Goal: Transaction & Acquisition: Purchase product/service

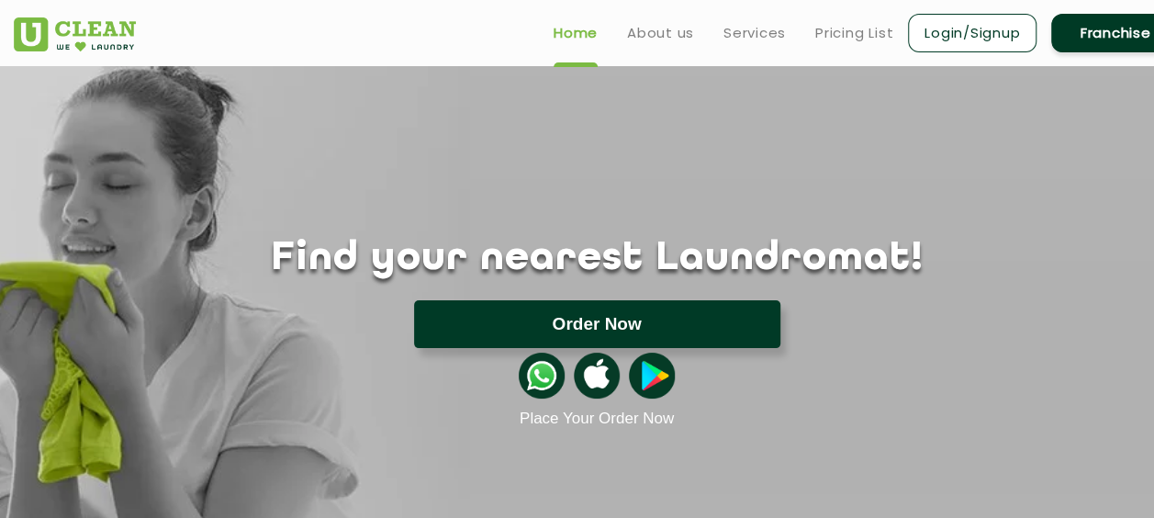
click at [567, 323] on button "Order Now" at bounding box center [597, 324] width 366 height 48
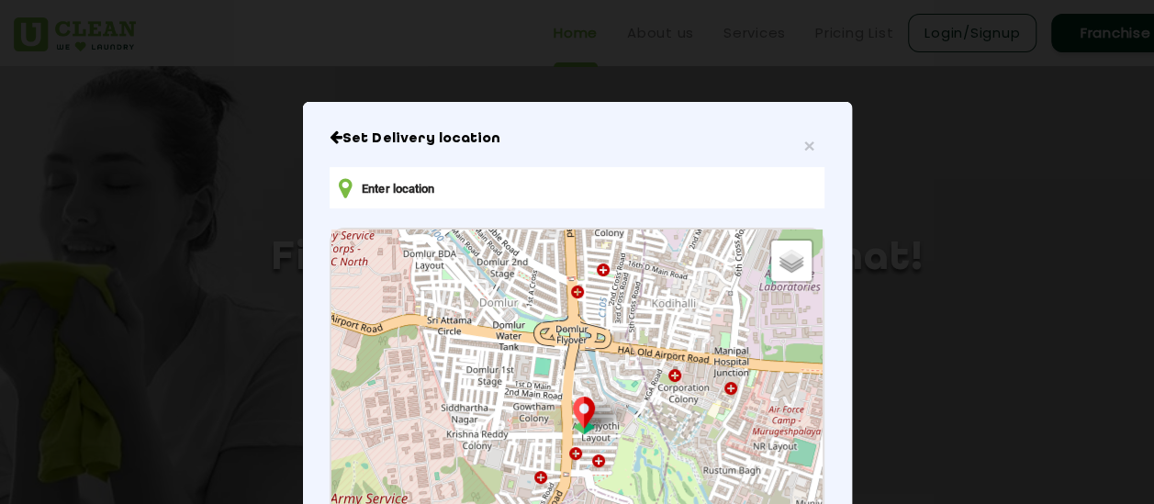
click at [448, 202] on input "text" at bounding box center [577, 187] width 494 height 41
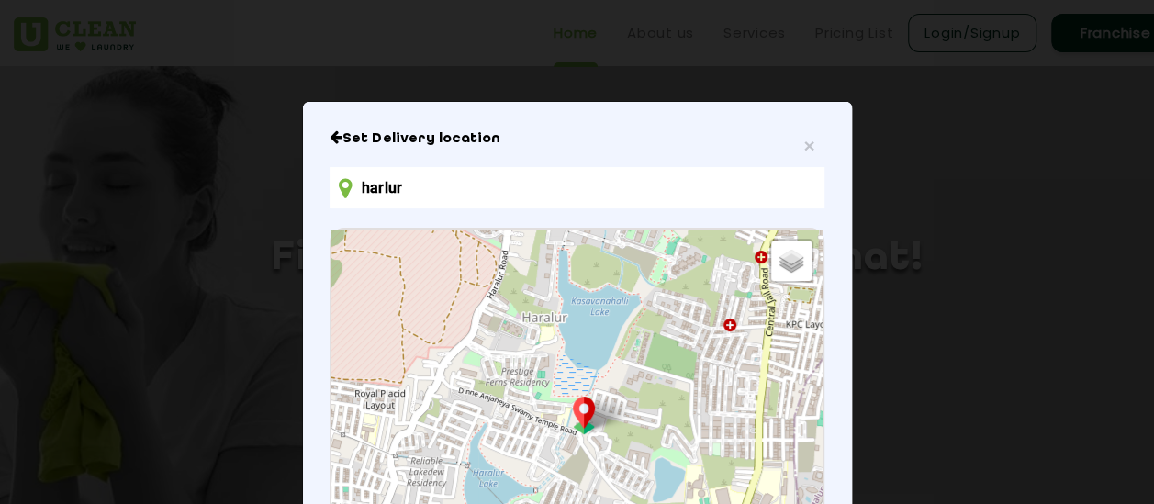
click at [542, 186] on input "harlur" at bounding box center [577, 187] width 494 height 41
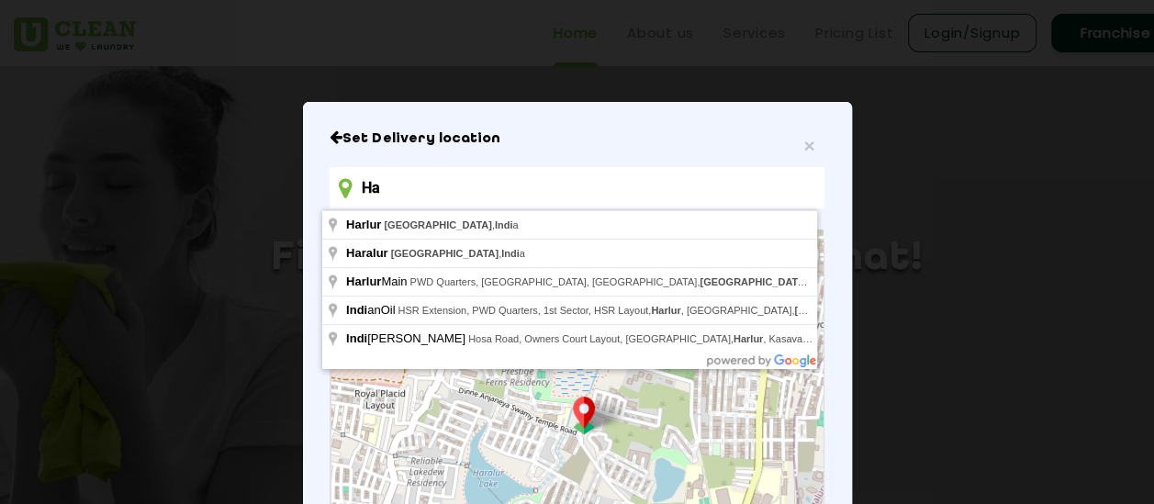
type input "H"
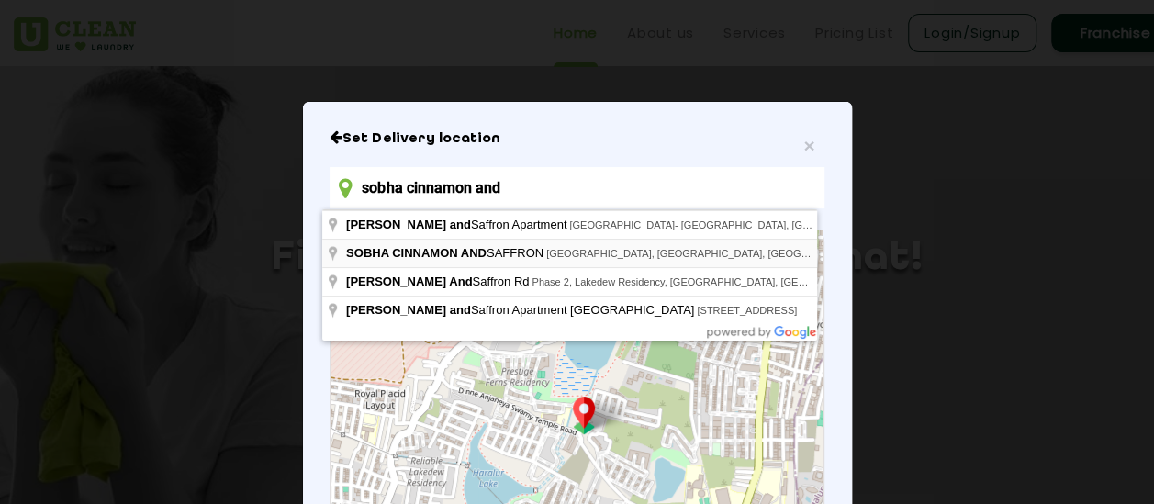
type input "sobha cinnamon and"
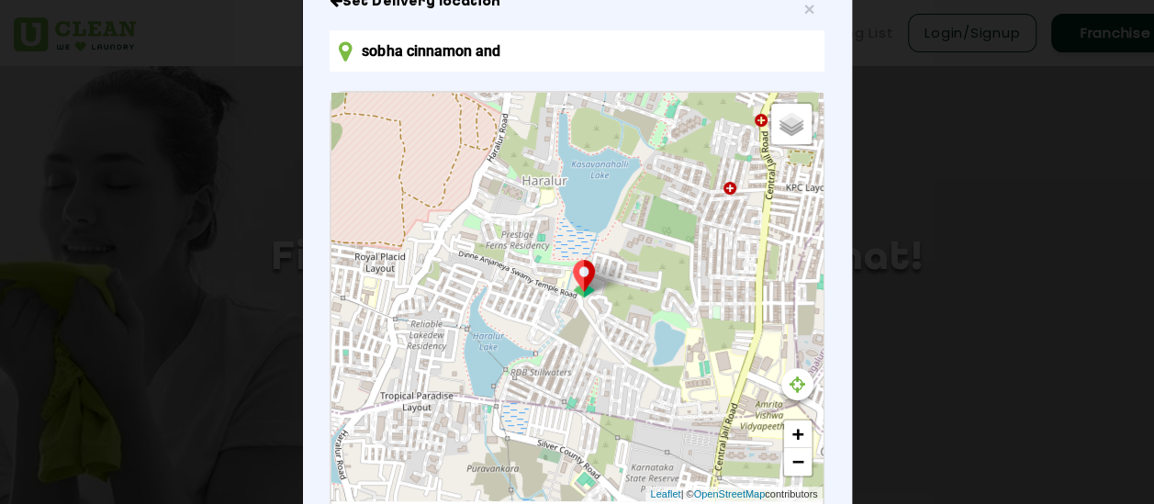
scroll to position [337, 0]
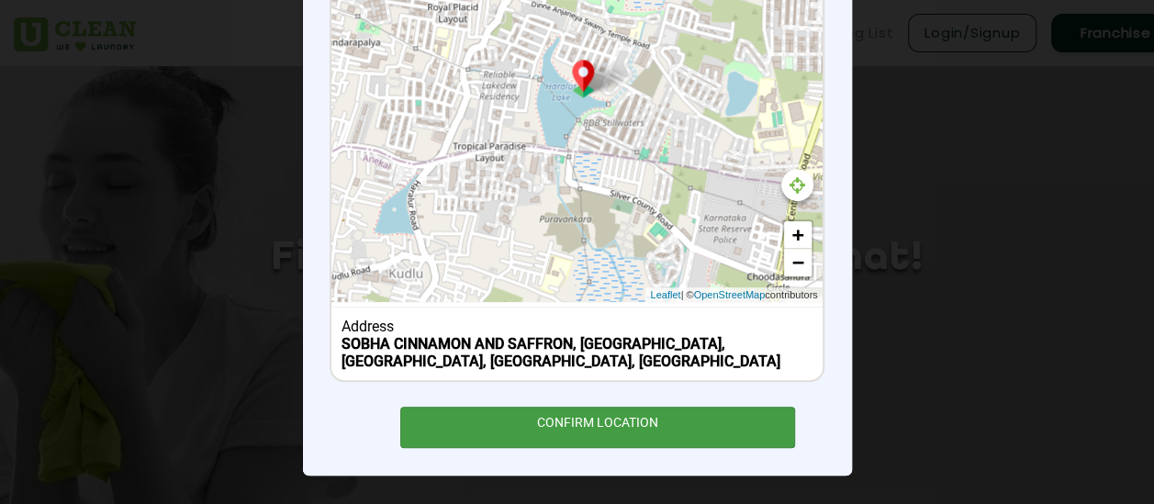
click at [556, 433] on div "CONFIRM LOCATION" at bounding box center [598, 427] width 396 height 41
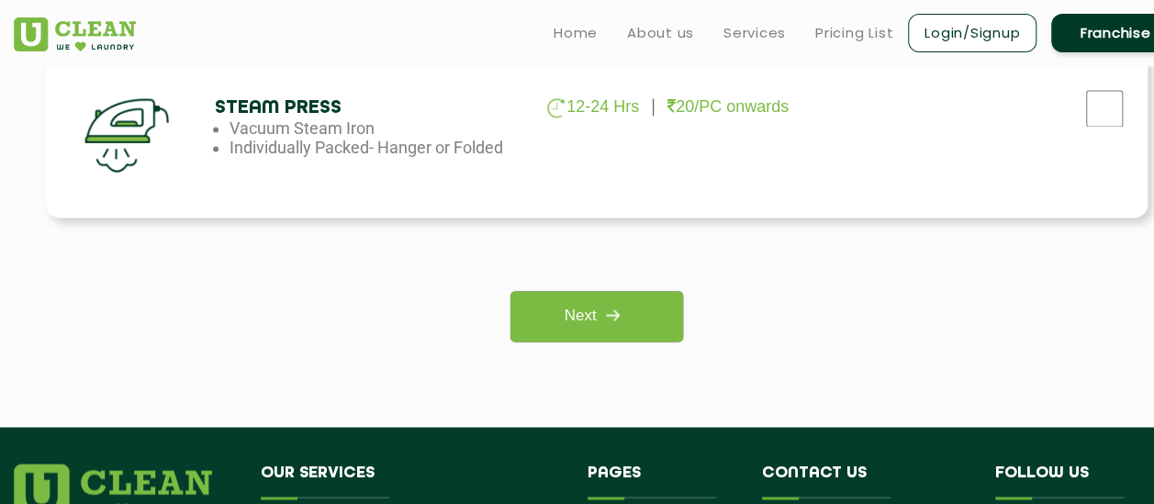
scroll to position [1429, 0]
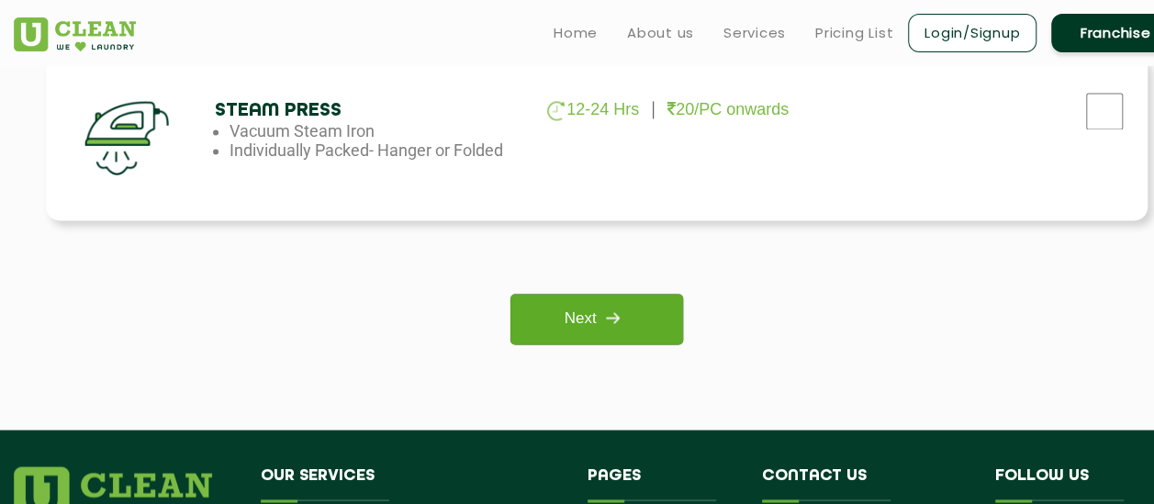
click at [641, 330] on link "Next" at bounding box center [597, 319] width 172 height 51
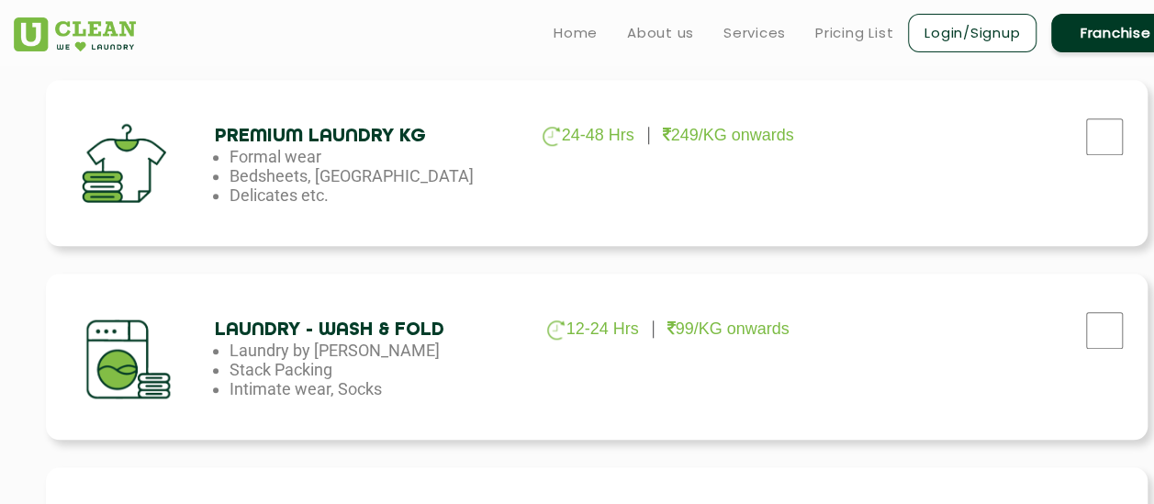
scroll to position [786, 0]
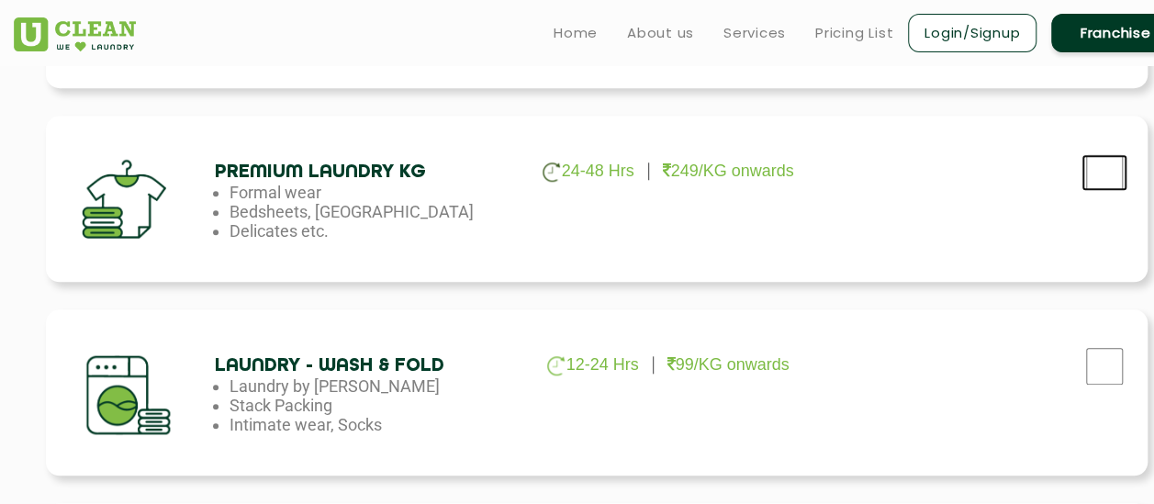
click at [1097, 182] on input "checkbox" at bounding box center [1105, 172] width 46 height 37
checkbox input "true"
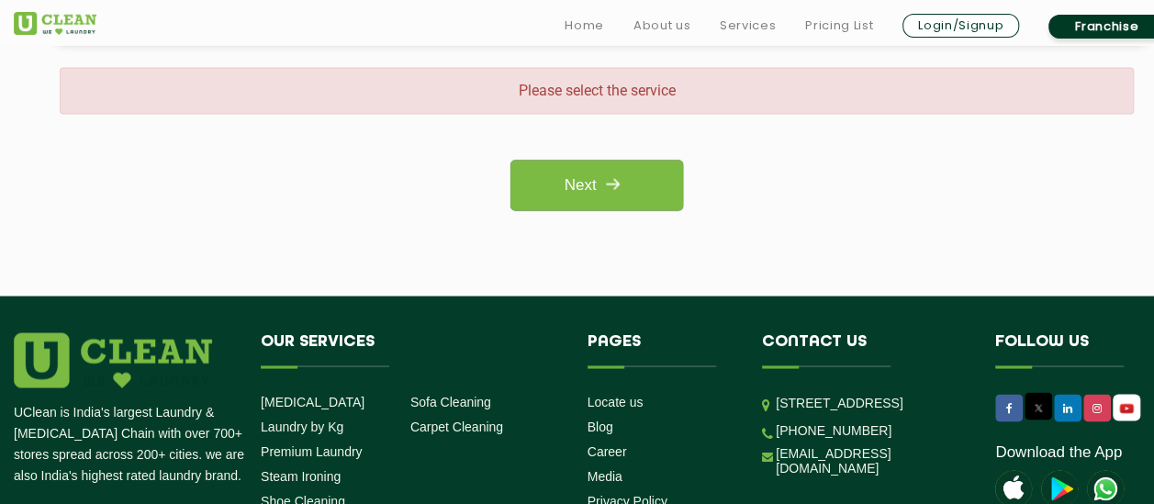
scroll to position [1613, 0]
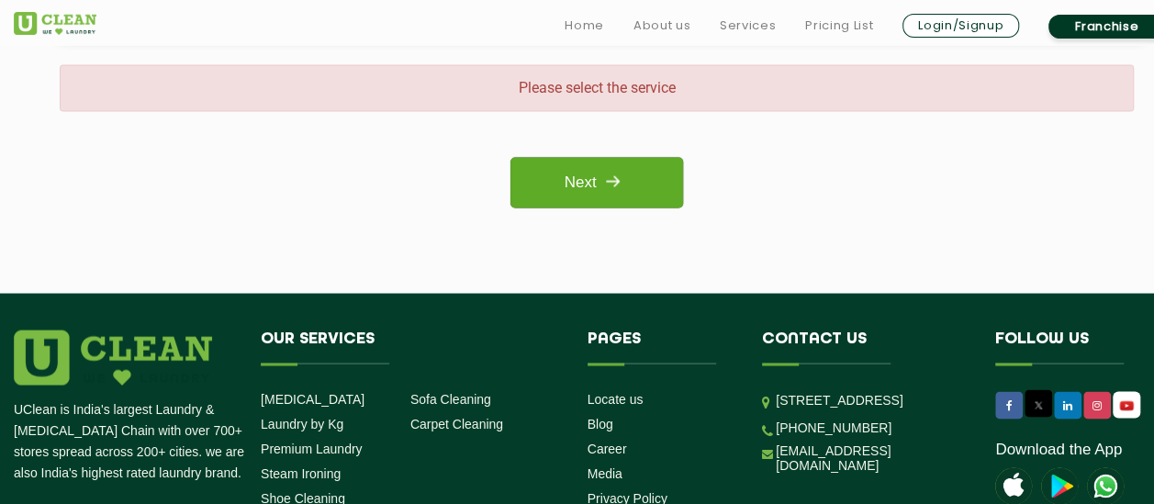
click at [572, 169] on link "Next" at bounding box center [597, 182] width 172 height 51
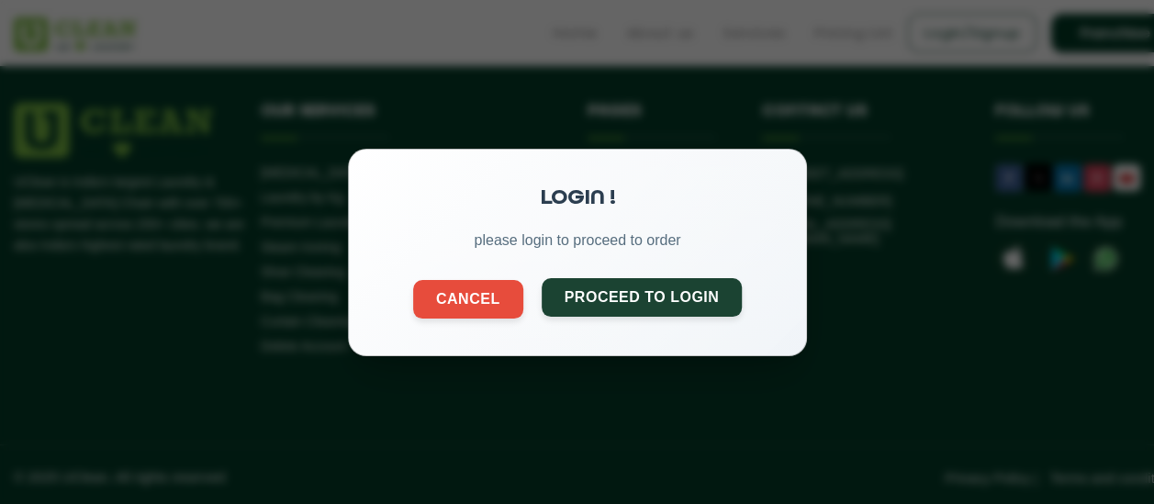
click at [655, 299] on button "Proceed to Login" at bounding box center [641, 296] width 201 height 39
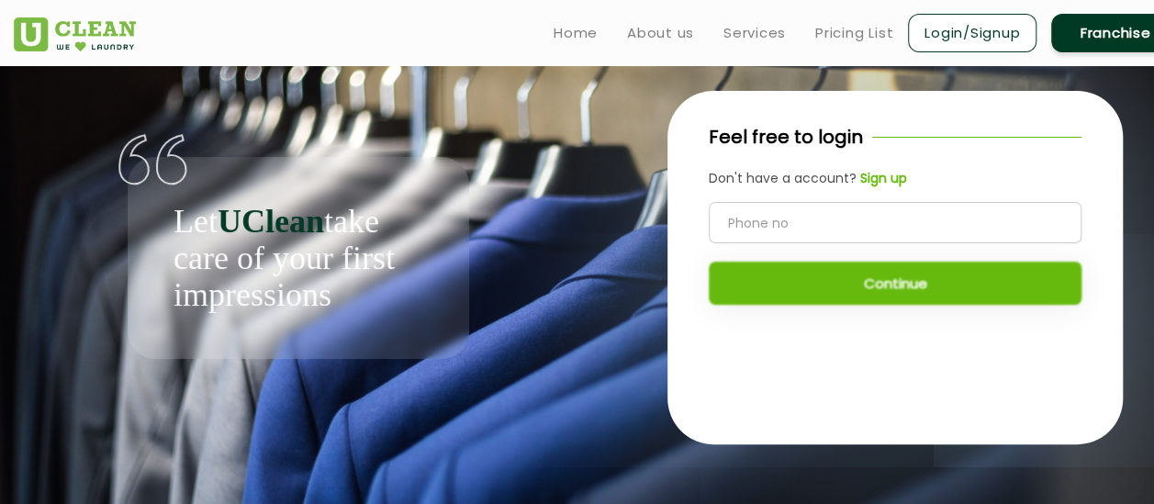
click at [753, 219] on input "tel" at bounding box center [895, 222] width 373 height 41
type input "9892893491"
click at [925, 285] on button "Continue" at bounding box center [895, 283] width 373 height 43
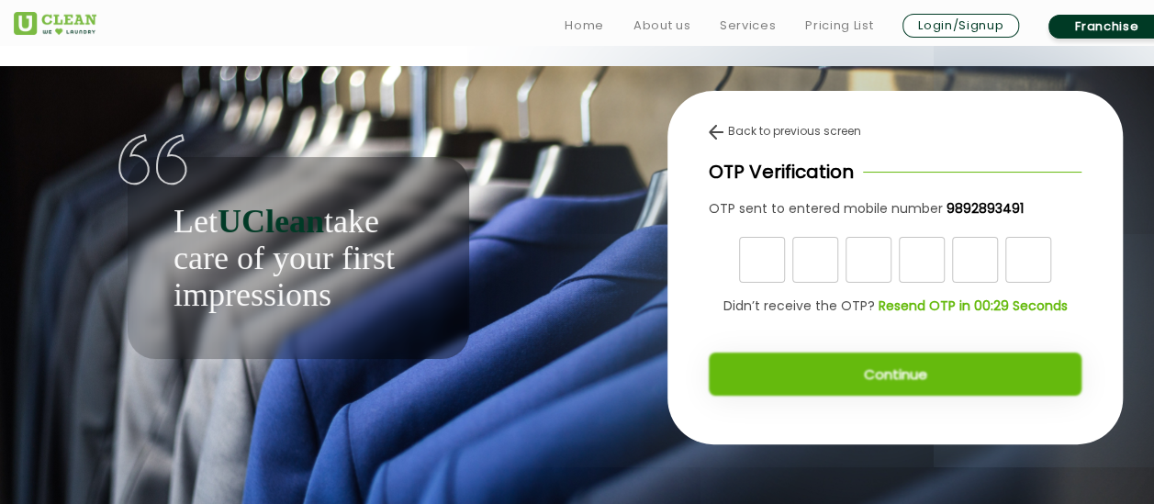
scroll to position [9, 0]
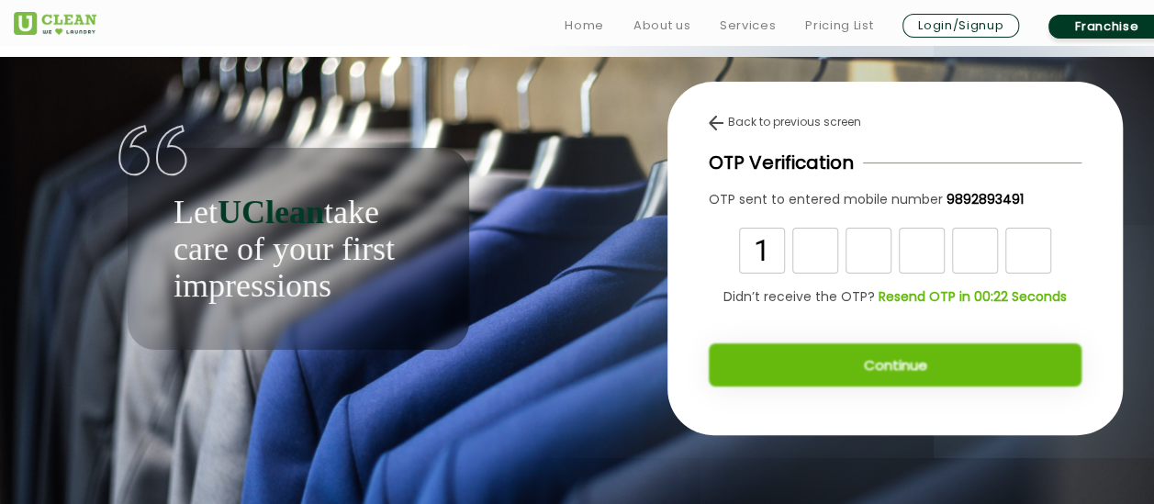
type input "1"
type input "9"
type input "7"
type input "5"
type input "2"
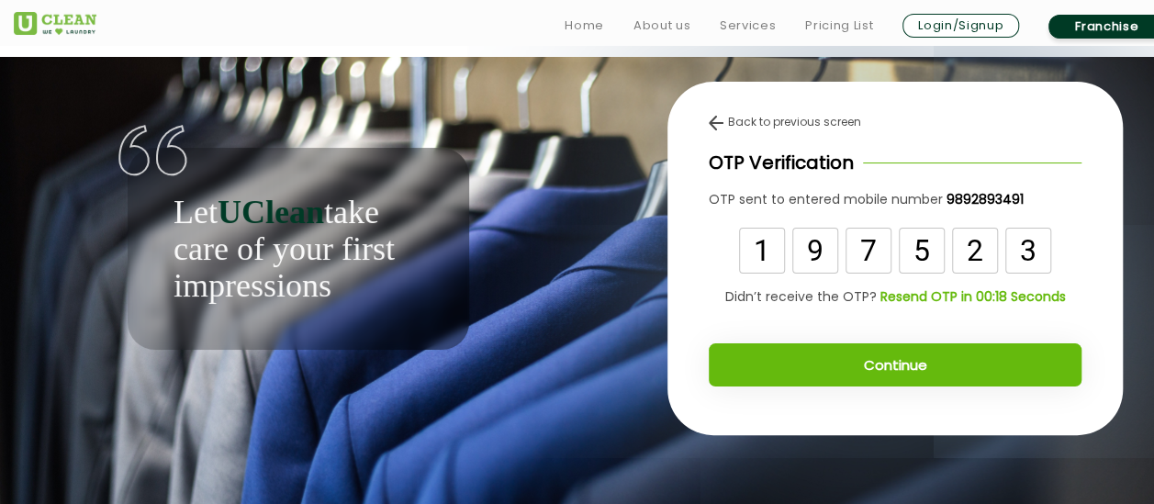
type input "3"
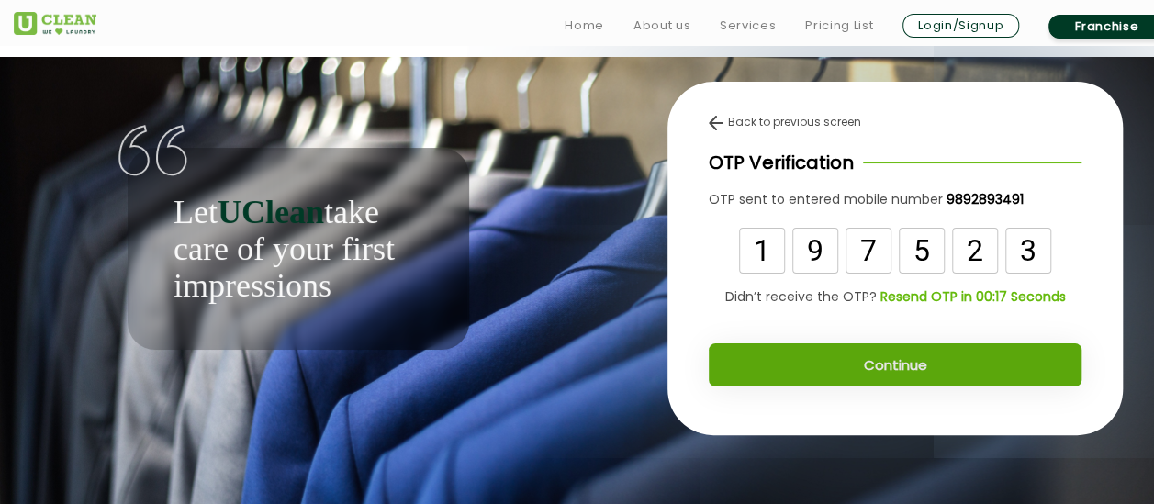
click at [891, 367] on button "Continue" at bounding box center [895, 364] width 373 height 43
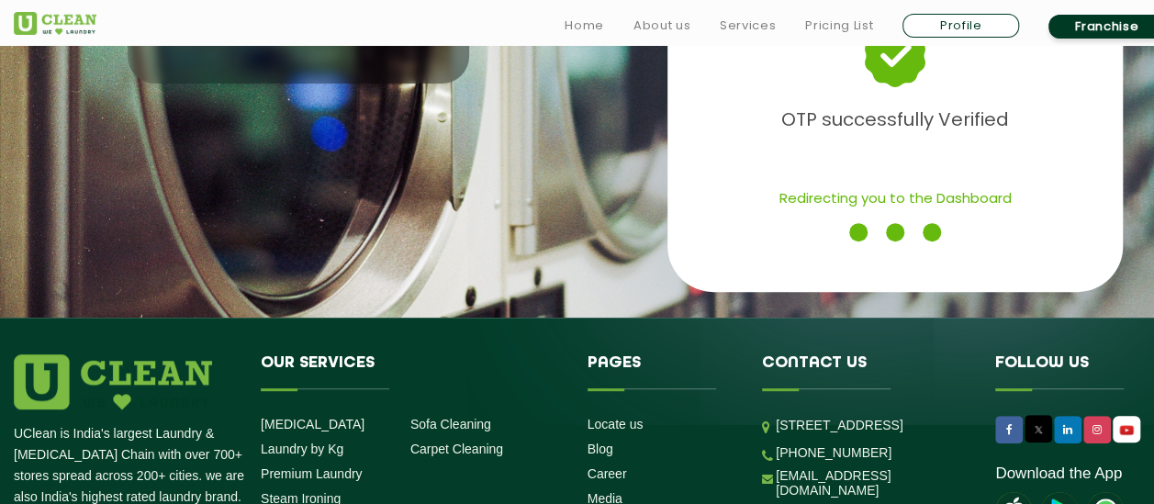
scroll to position [6, 0]
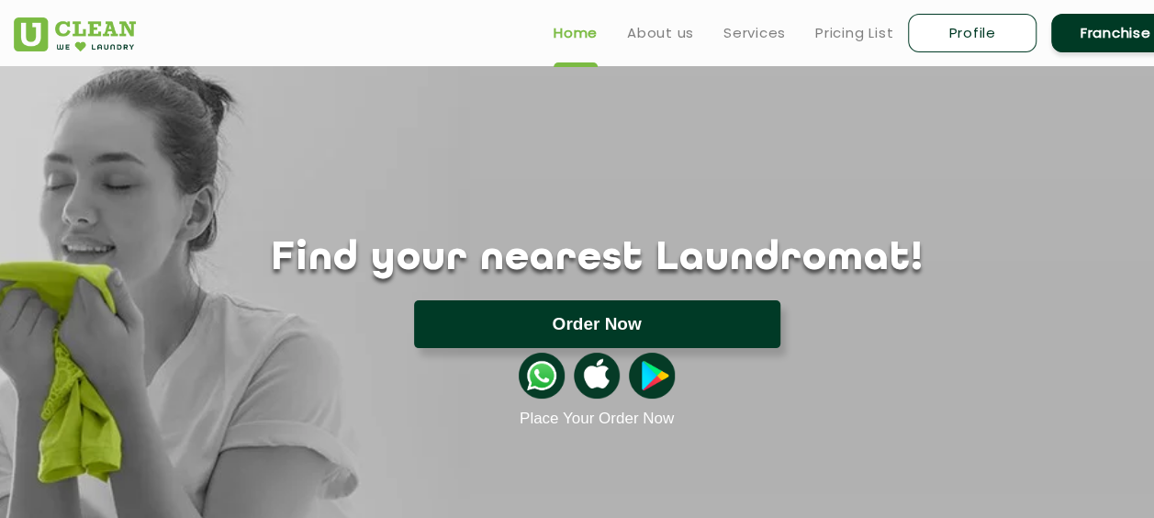
click at [651, 313] on button "Order Now" at bounding box center [597, 324] width 366 height 48
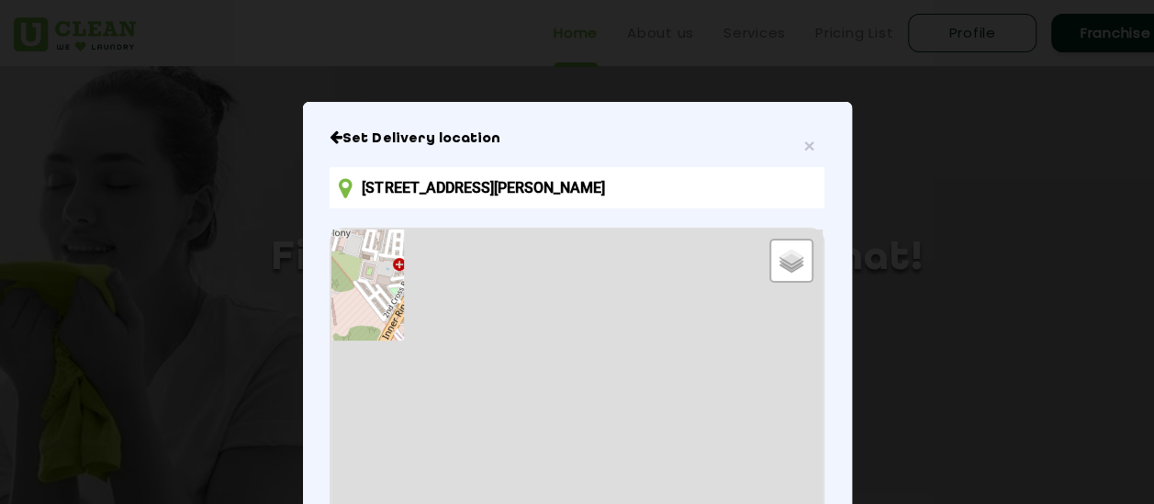
click at [364, 197] on input "[STREET_ADDRESS][PERSON_NAME]" at bounding box center [577, 187] width 494 height 41
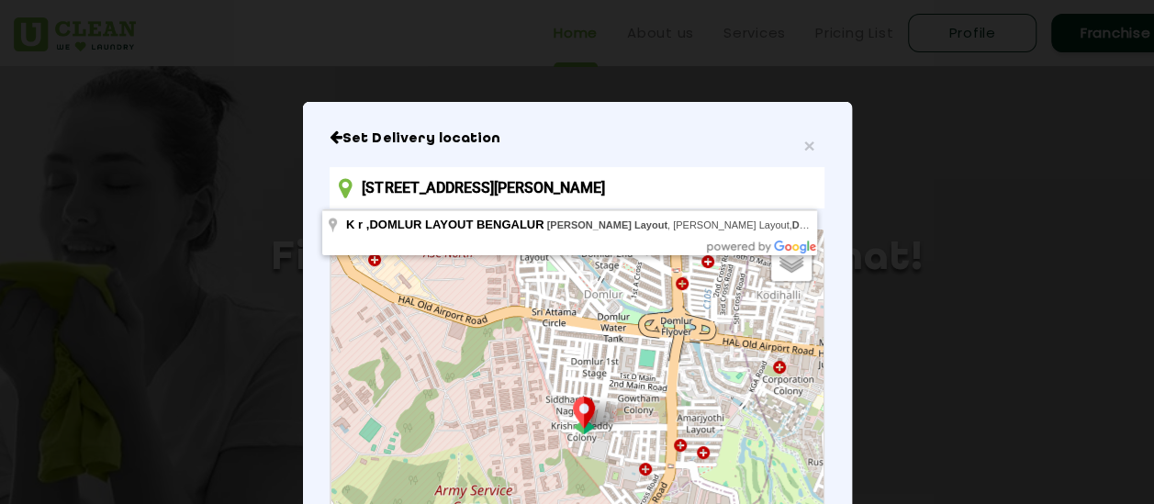
click at [793, 176] on input "[STREET_ADDRESS][PERSON_NAME]" at bounding box center [577, 187] width 494 height 41
click at [793, 192] on input "[STREET_ADDRESS][PERSON_NAME]" at bounding box center [577, 187] width 494 height 41
drag, startPoint x: 793, startPoint y: 192, endPoint x: 117, endPoint y: 208, distance: 677.0
click at [119, 209] on div "× Set Delivery location [STREET_ADDRESS][PERSON_NAME] Default Satellite + − Lea…" at bounding box center [577, 252] width 1154 height 504
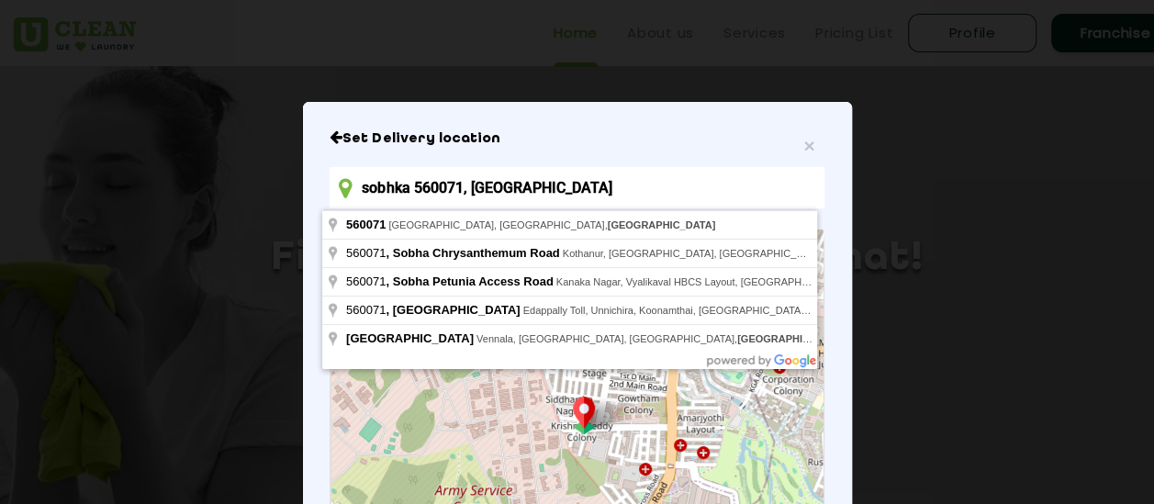
click at [639, 189] on input "sobhka 560071, [GEOGRAPHIC_DATA]" at bounding box center [577, 187] width 494 height 41
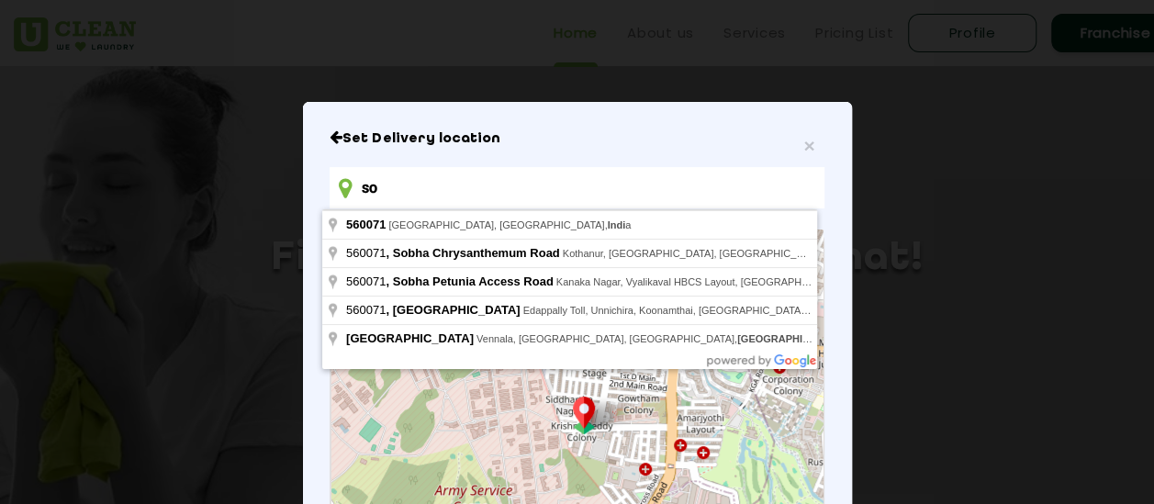
type input "s"
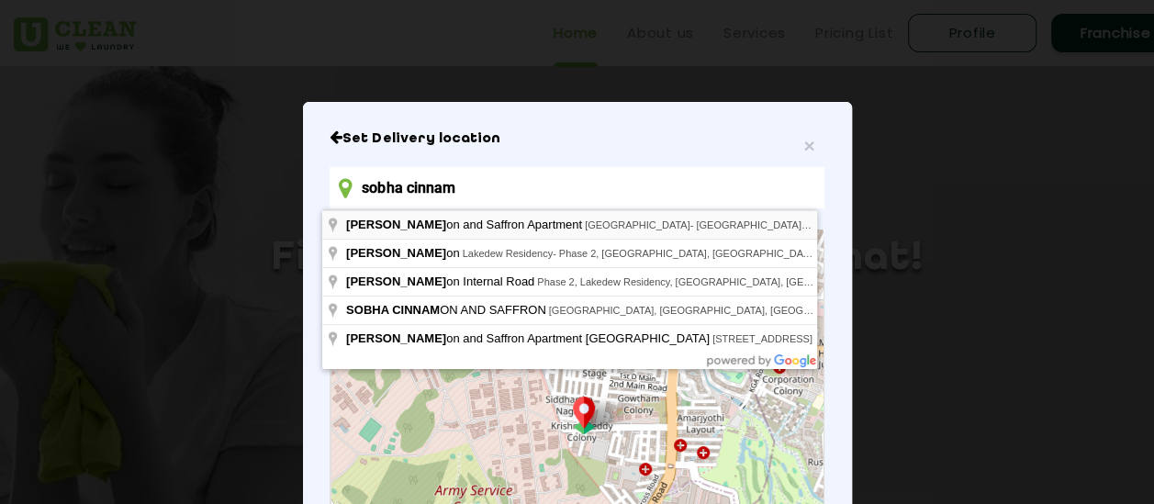
type input "Sobha Cinnamon and [GEOGRAPHIC_DATA], [GEOGRAPHIC_DATA]- [GEOGRAPHIC_DATA], [GE…"
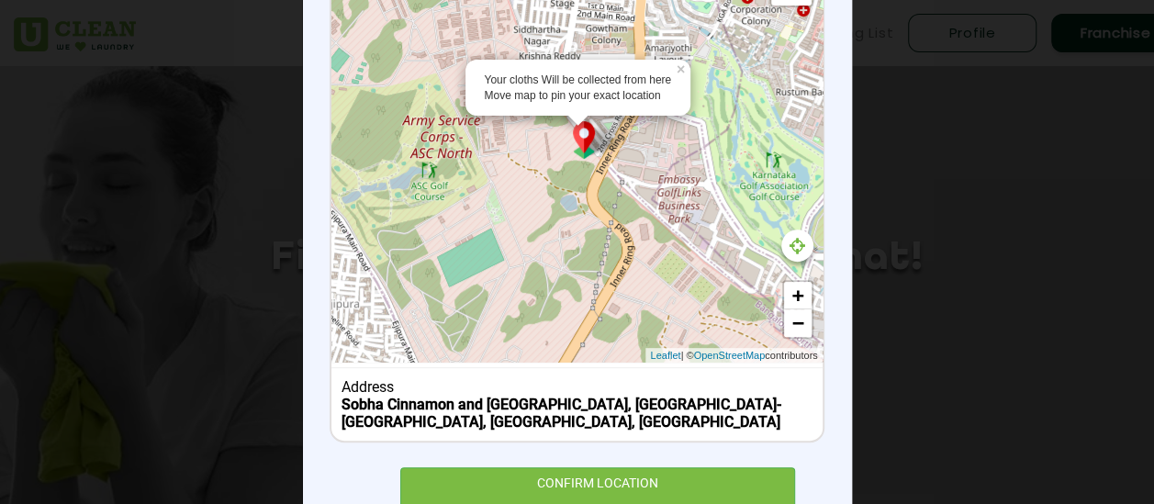
scroll to position [337, 0]
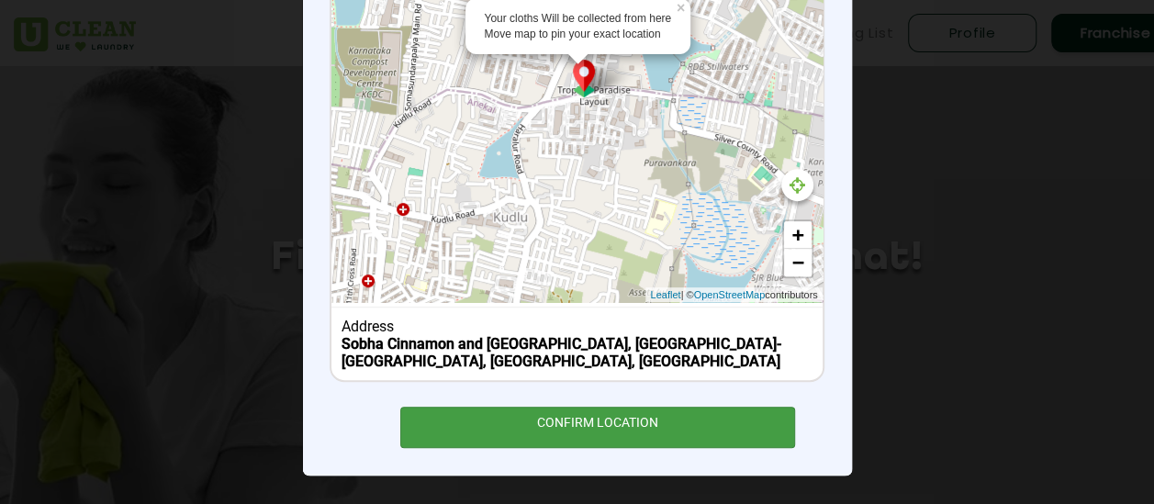
click at [580, 424] on div "CONFIRM LOCATION" at bounding box center [598, 427] width 396 height 41
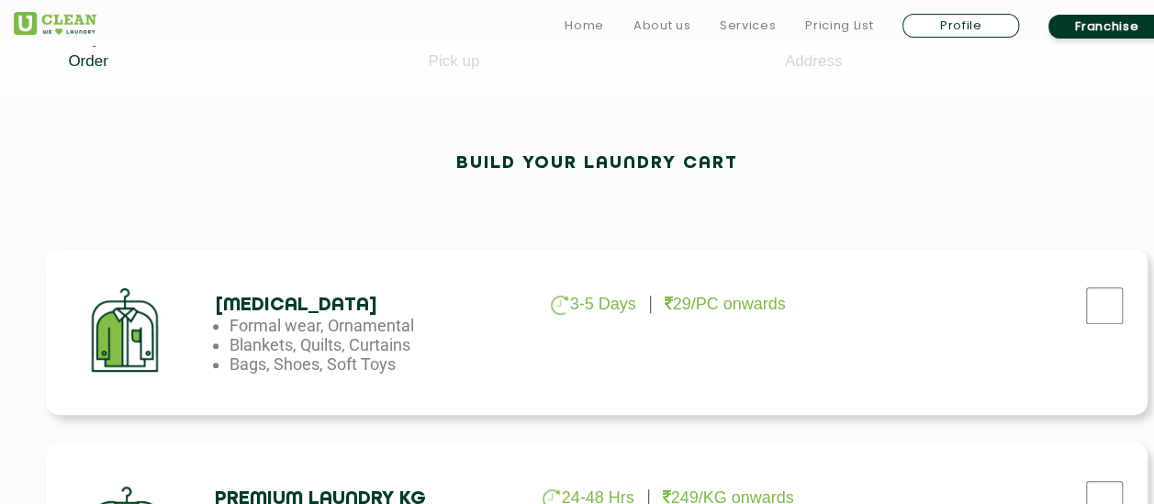
scroll to position [643, 0]
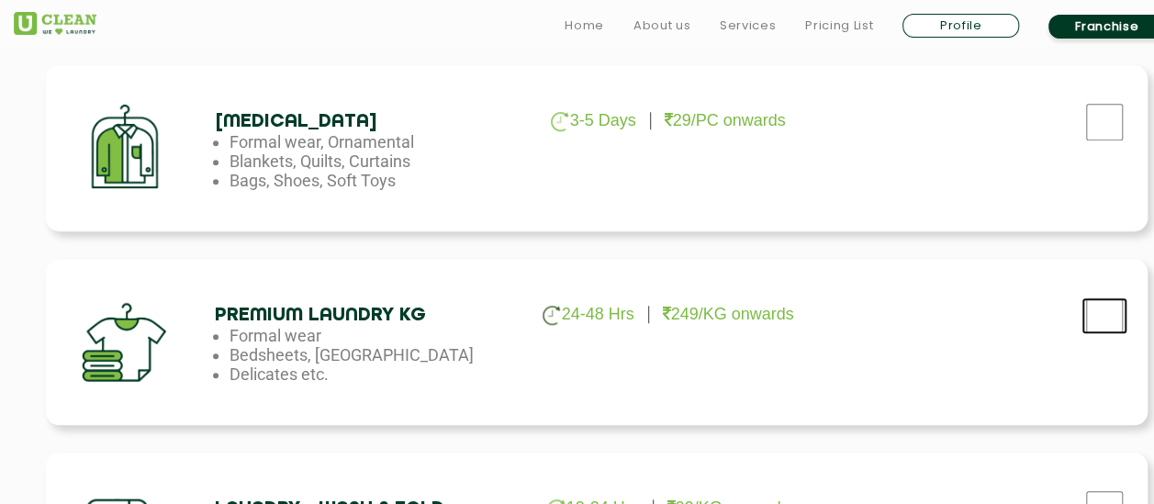
click at [1096, 325] on input "checkbox" at bounding box center [1105, 316] width 46 height 37
checkbox input "true"
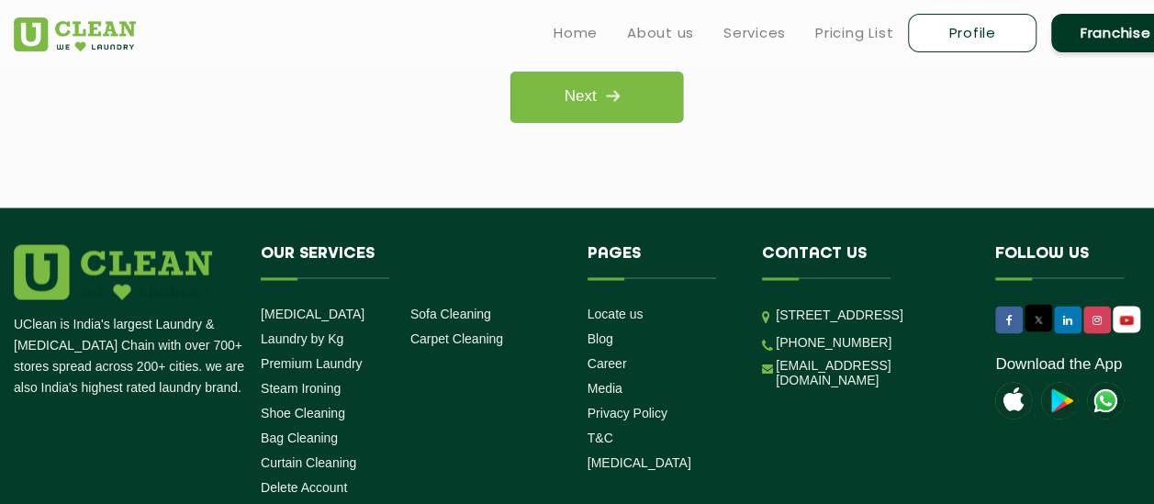
scroll to position [1561, 0]
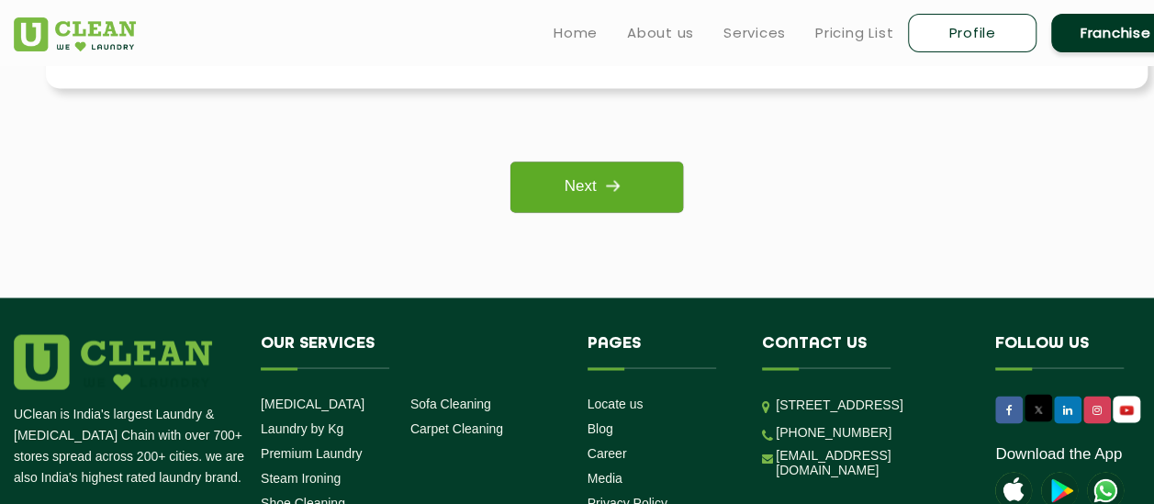
click at [623, 197] on img at bounding box center [612, 185] width 33 height 33
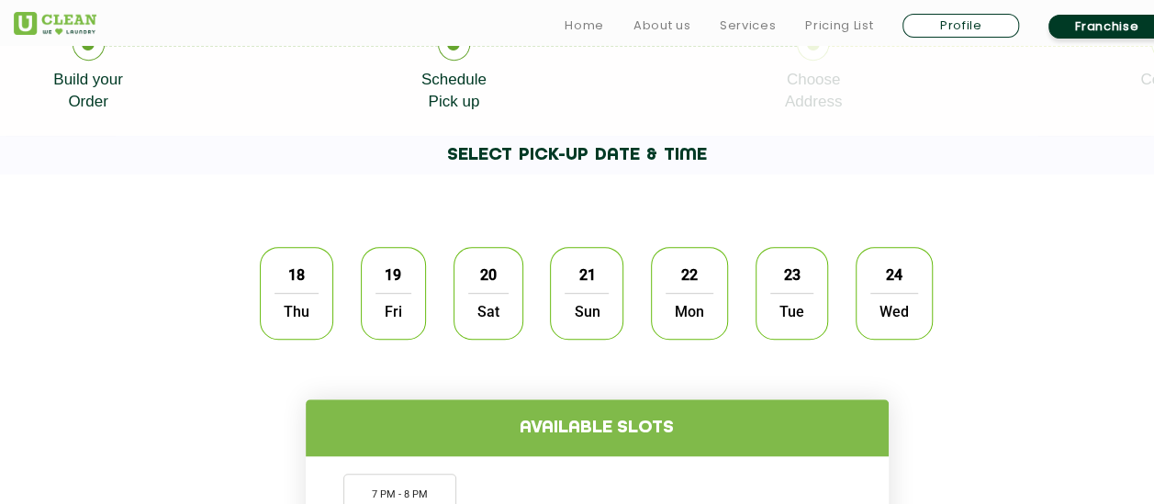
scroll to position [459, 0]
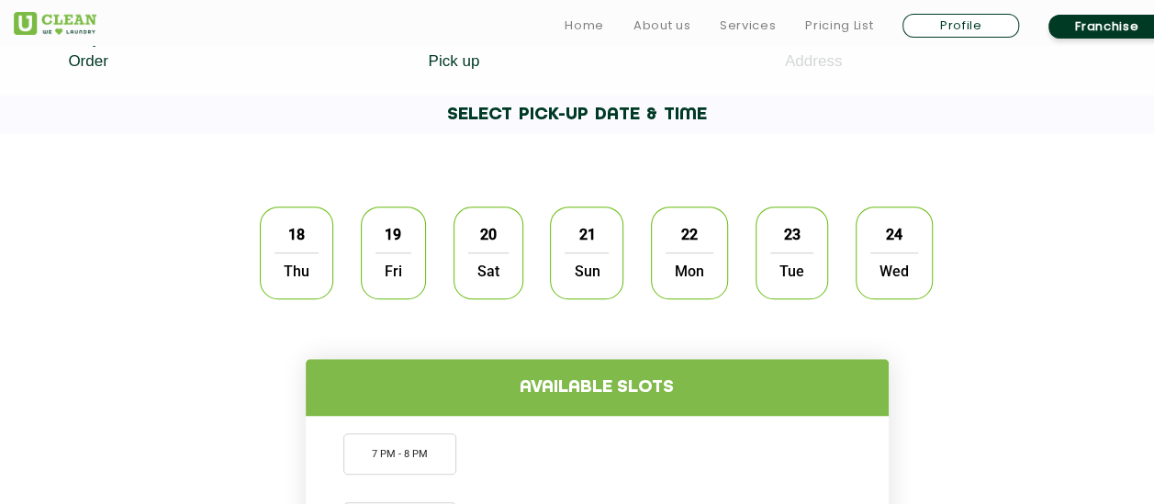
click at [303, 244] on span "18" at bounding box center [296, 235] width 35 height 36
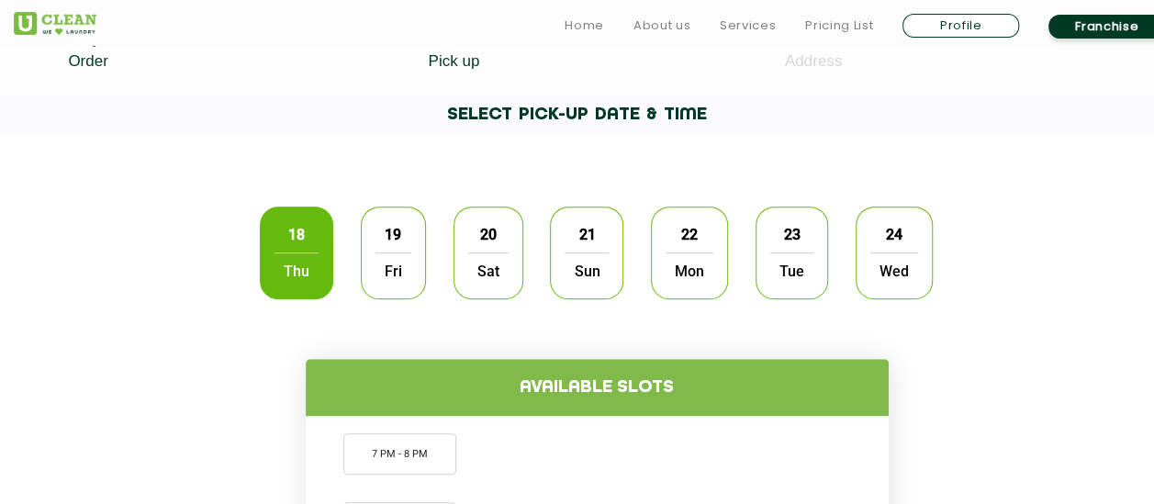
scroll to position [735, 0]
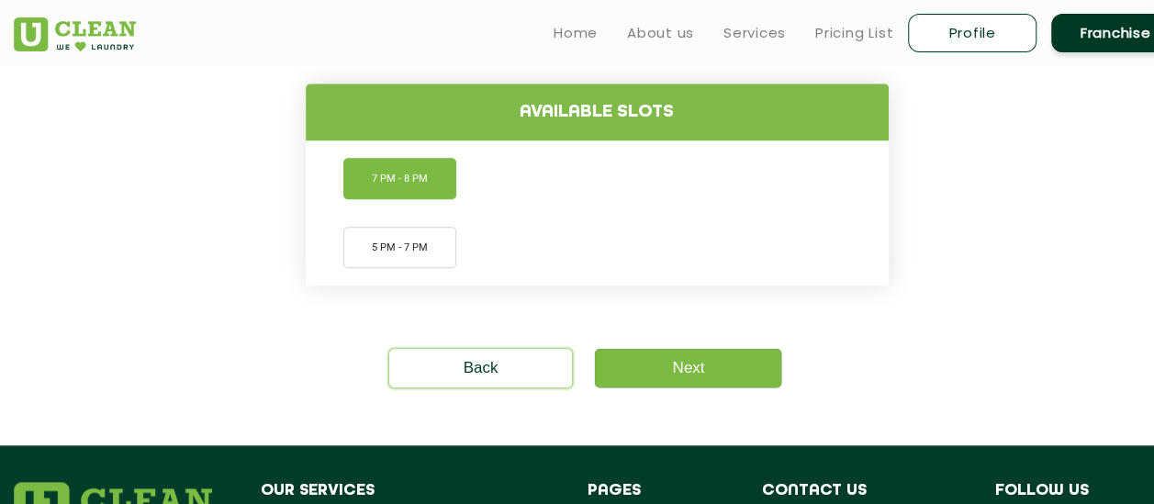
click at [409, 185] on li "7 PM - 8 PM" at bounding box center [399, 178] width 113 height 41
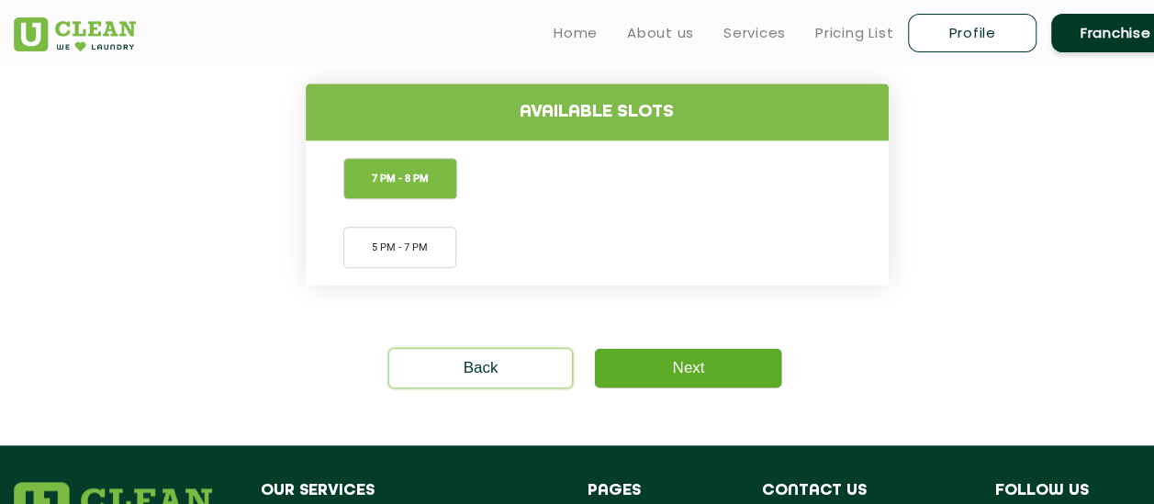
click at [655, 373] on link "Next" at bounding box center [688, 368] width 186 height 39
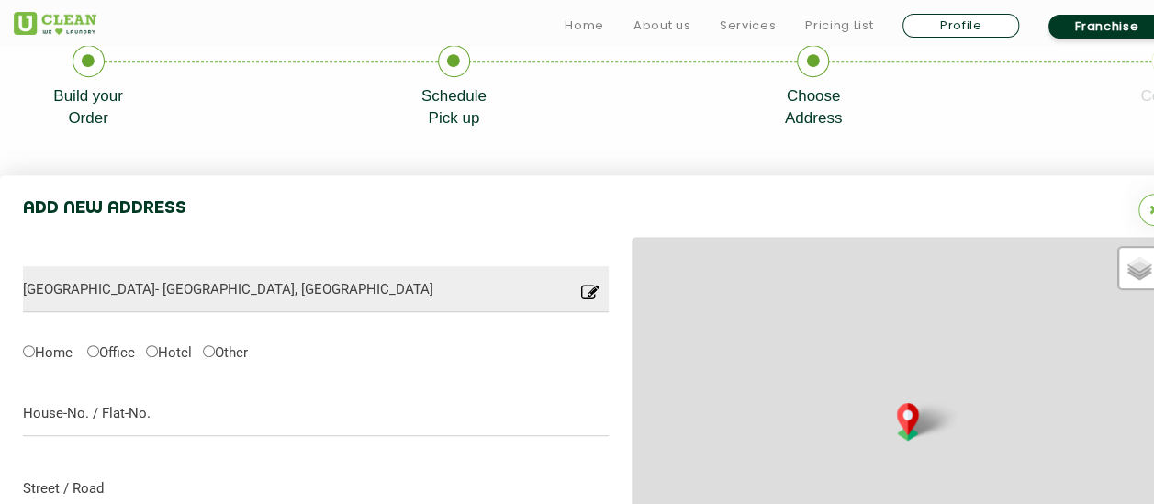
scroll to position [578, 0]
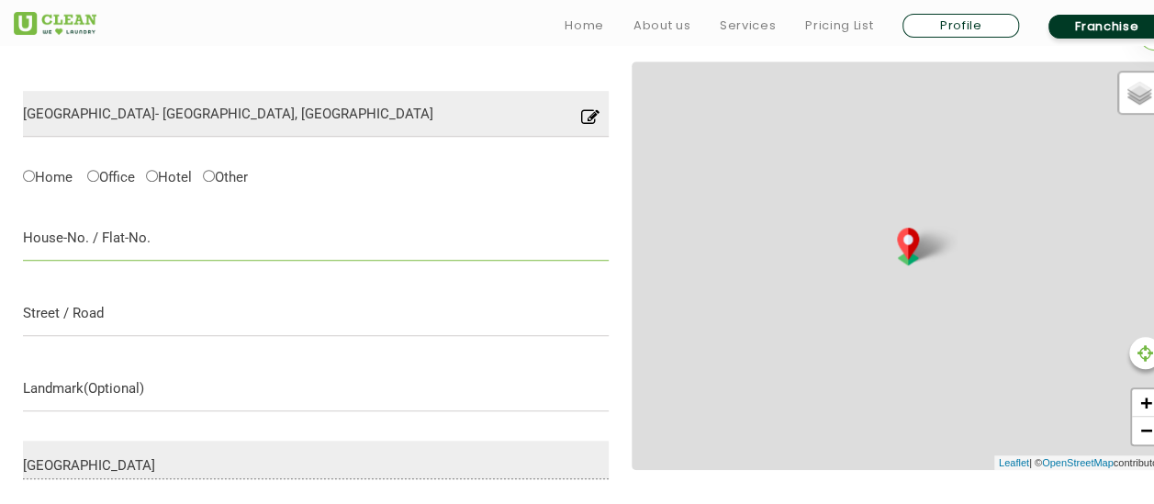
click at [51, 247] on input "text" at bounding box center [316, 238] width 586 height 46
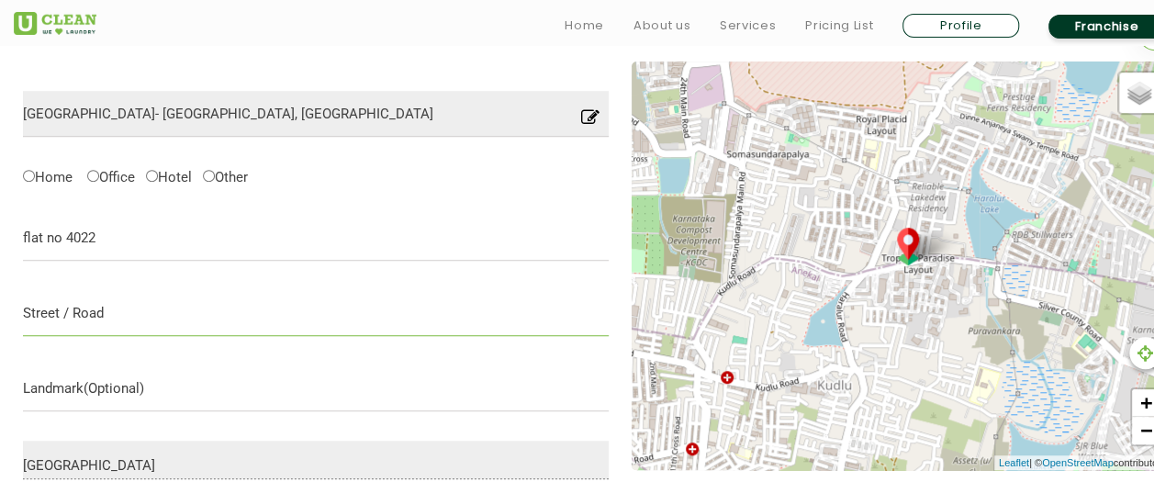
click at [66, 309] on input "text" at bounding box center [316, 313] width 586 height 46
click at [219, 251] on input "flat no 4022" at bounding box center [316, 238] width 586 height 46
type input "flat no 4022 wing 4"
click at [105, 307] on input "text" at bounding box center [316, 313] width 586 height 46
type input "harlur road"
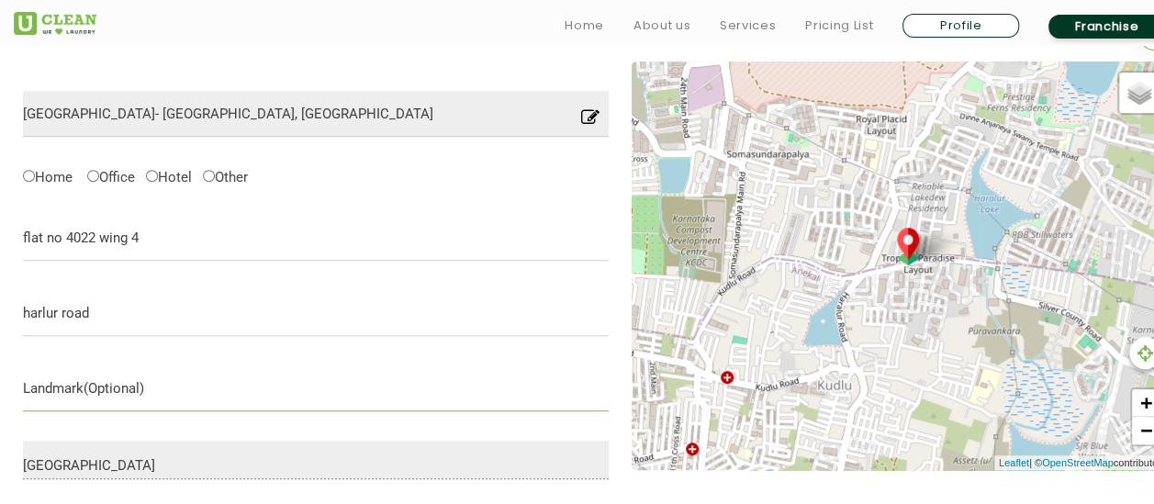
click at [120, 404] on input "text" at bounding box center [316, 388] width 586 height 46
type input "near [GEOGRAPHIC_DATA]"
click at [36, 184] on label "Home" at bounding box center [48, 175] width 50 height 19
click at [35, 182] on input "Home" at bounding box center [29, 176] width 12 height 12
radio input "true"
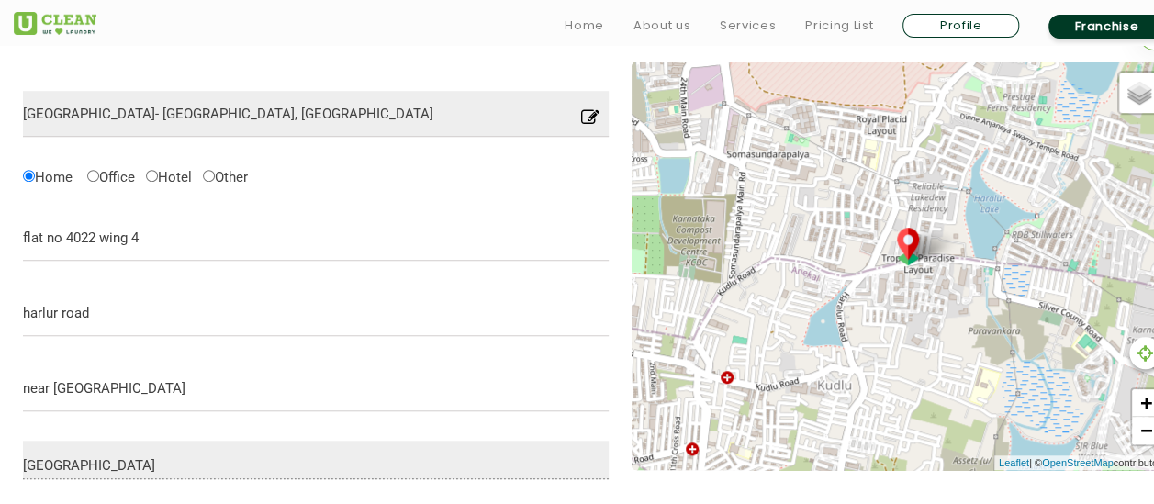
scroll to position [761, 0]
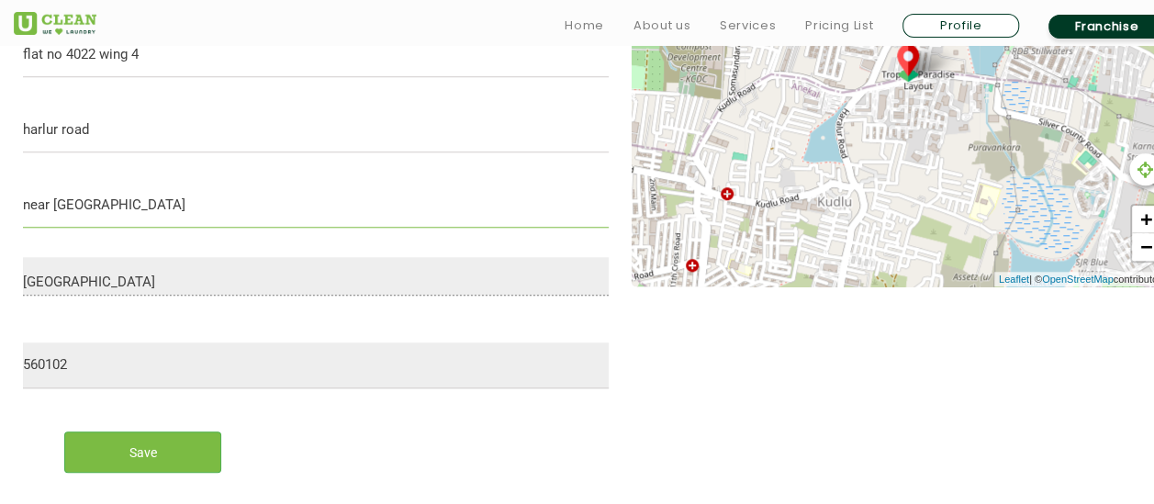
click at [146, 217] on input "near [GEOGRAPHIC_DATA]" at bounding box center [316, 205] width 586 height 46
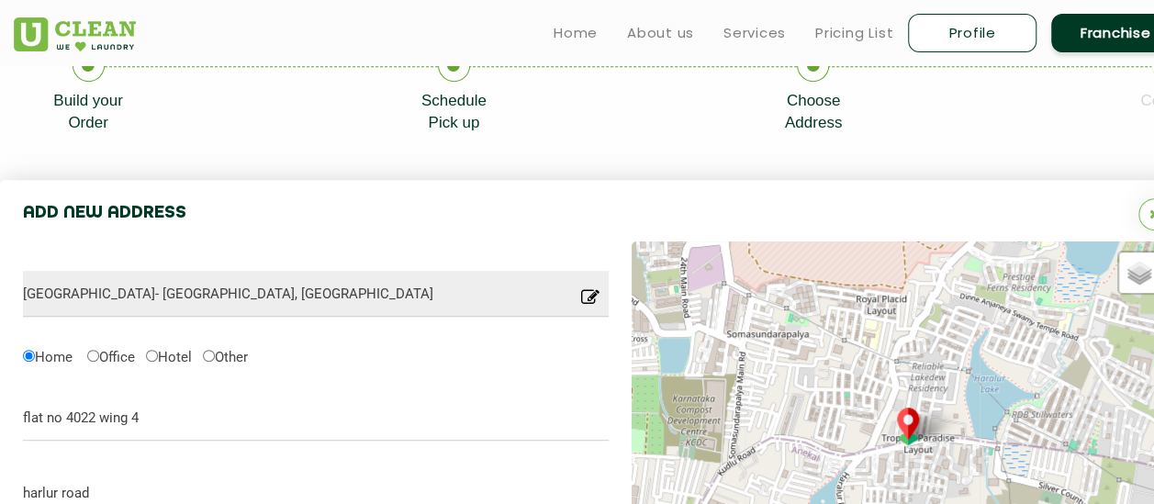
scroll to position [394, 0]
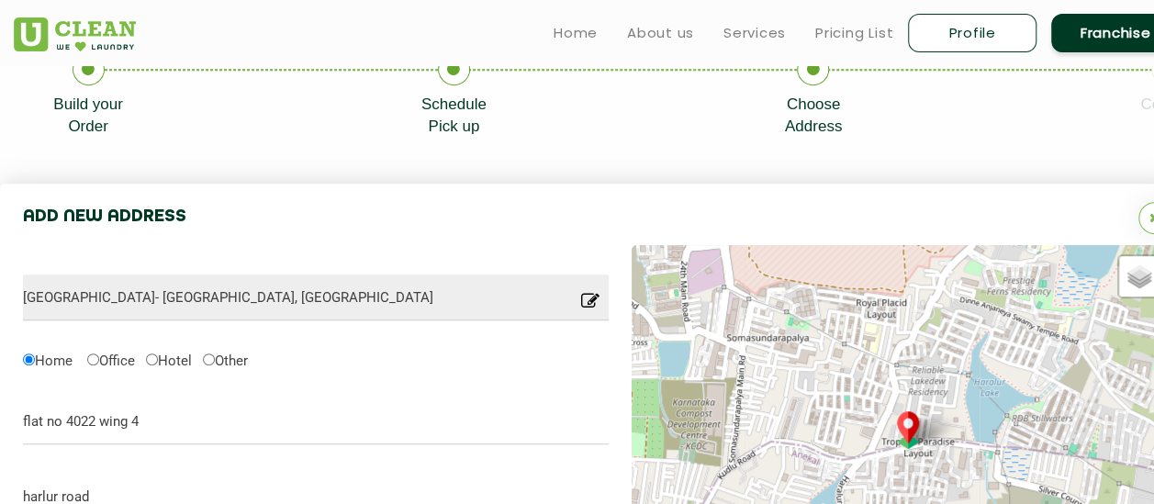
click at [595, 301] on icon at bounding box center [590, 306] width 18 height 28
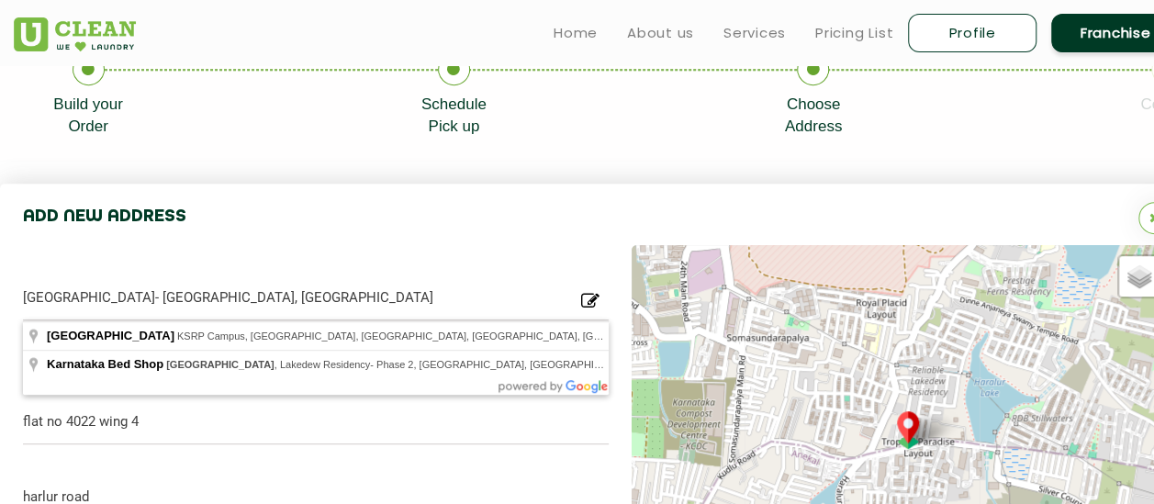
scroll to position [0, 0]
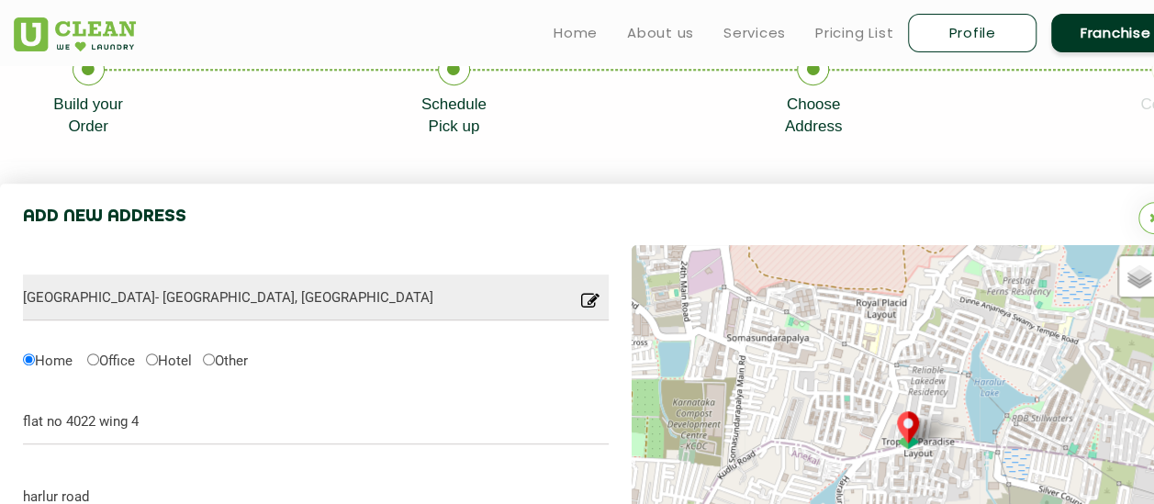
click at [595, 301] on icon at bounding box center [590, 306] width 18 height 28
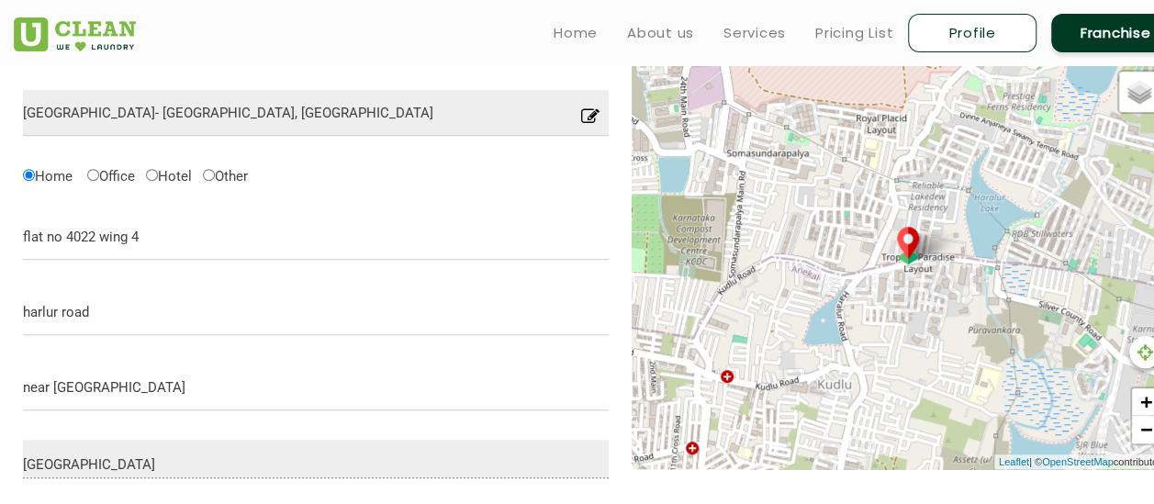
scroll to position [578, 0]
click at [96, 178] on input "Office" at bounding box center [93, 176] width 12 height 12
radio input "true"
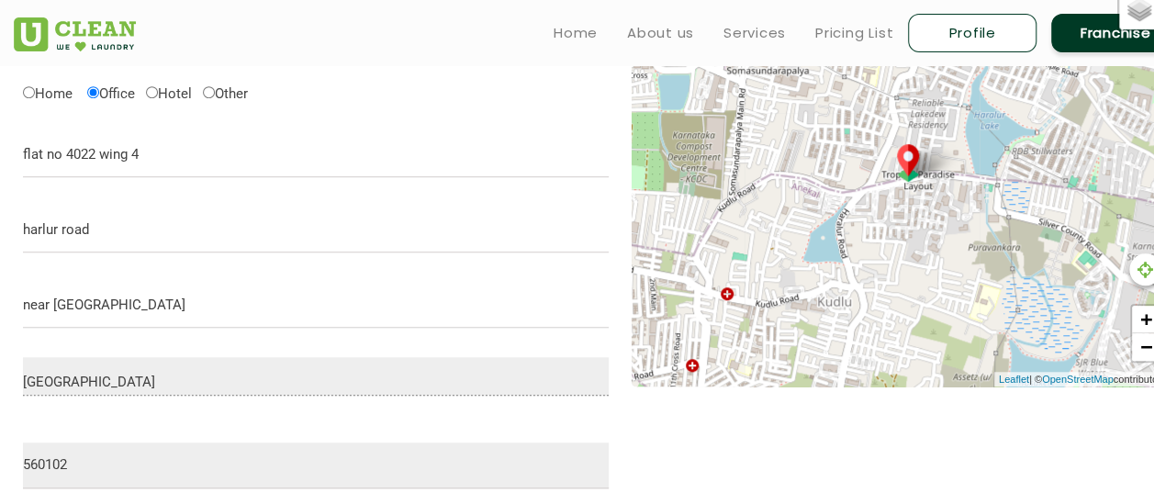
scroll to position [486, 0]
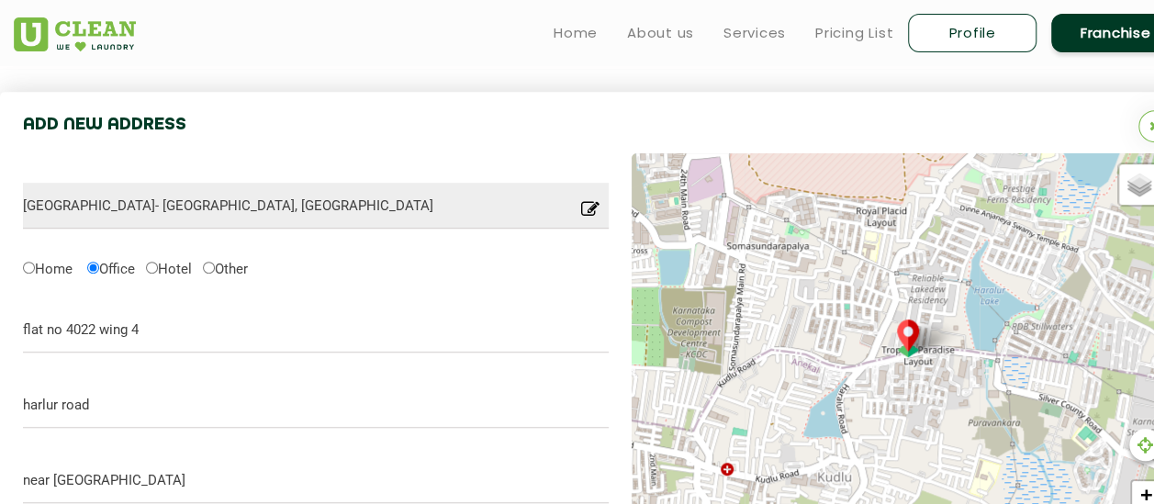
click at [228, 268] on label "Other" at bounding box center [225, 267] width 45 height 19
click at [215, 268] on input "Other" at bounding box center [209, 268] width 12 height 12
radio input "true"
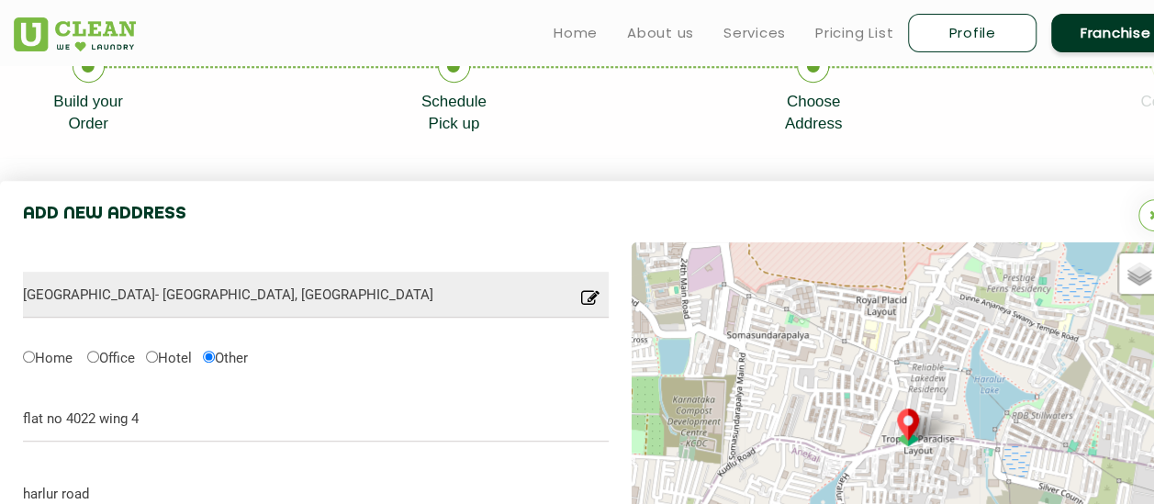
scroll to position [394, 0]
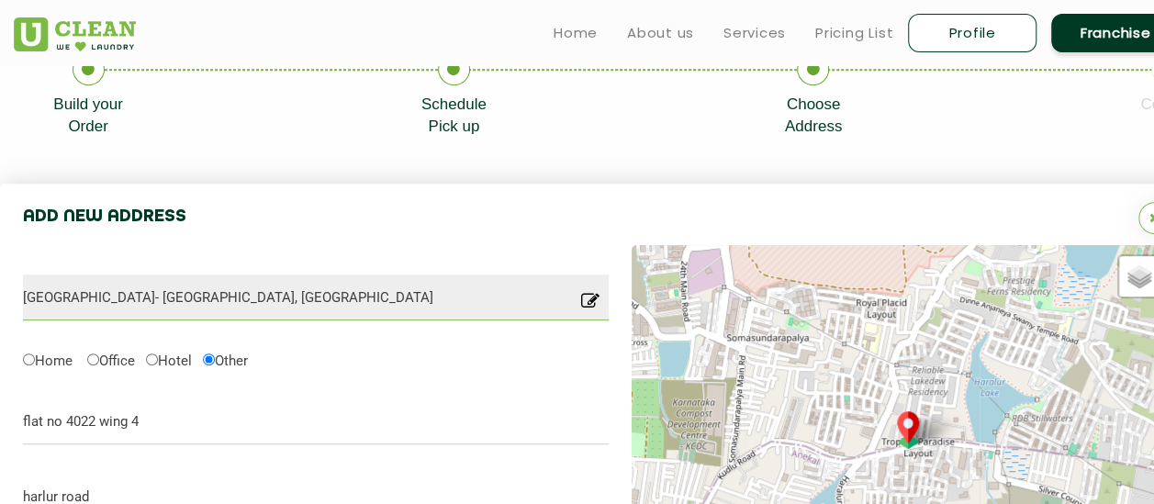
click at [59, 310] on input "[GEOGRAPHIC_DATA]- [GEOGRAPHIC_DATA], [GEOGRAPHIC_DATA]" at bounding box center [316, 298] width 586 height 46
click at [31, 358] on input "Home" at bounding box center [29, 360] width 12 height 12
radio input "true"
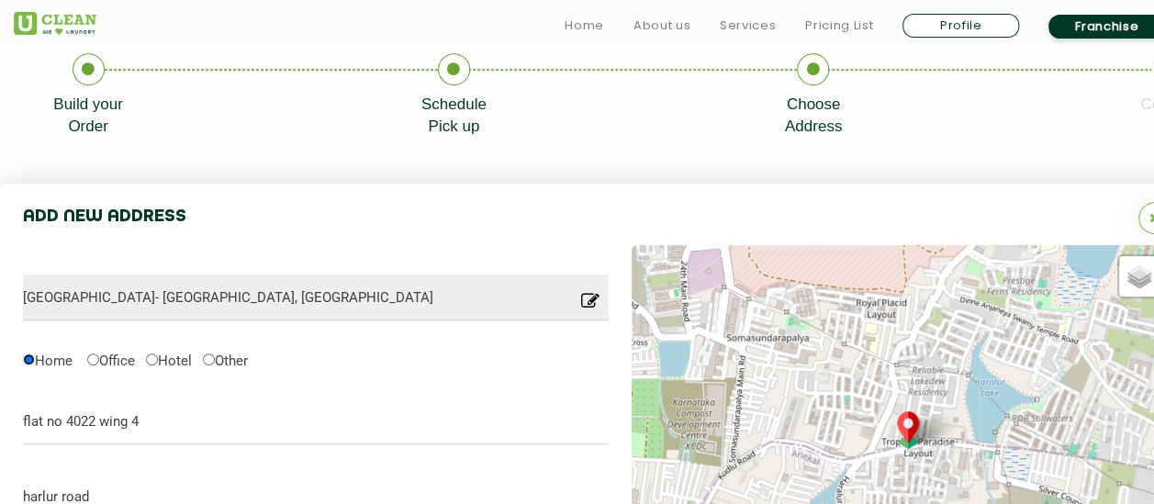
scroll to position [578, 0]
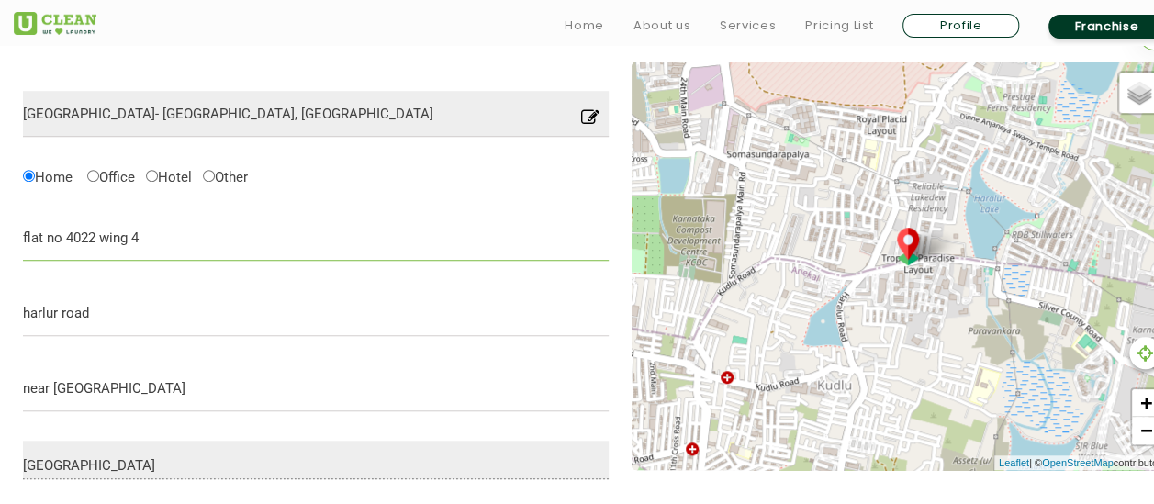
click at [180, 255] on input "flat no 4022 wing 4" at bounding box center [316, 238] width 586 height 46
click at [24, 235] on input "flat no 4022 wing 4" at bounding box center [316, 238] width 586 height 46
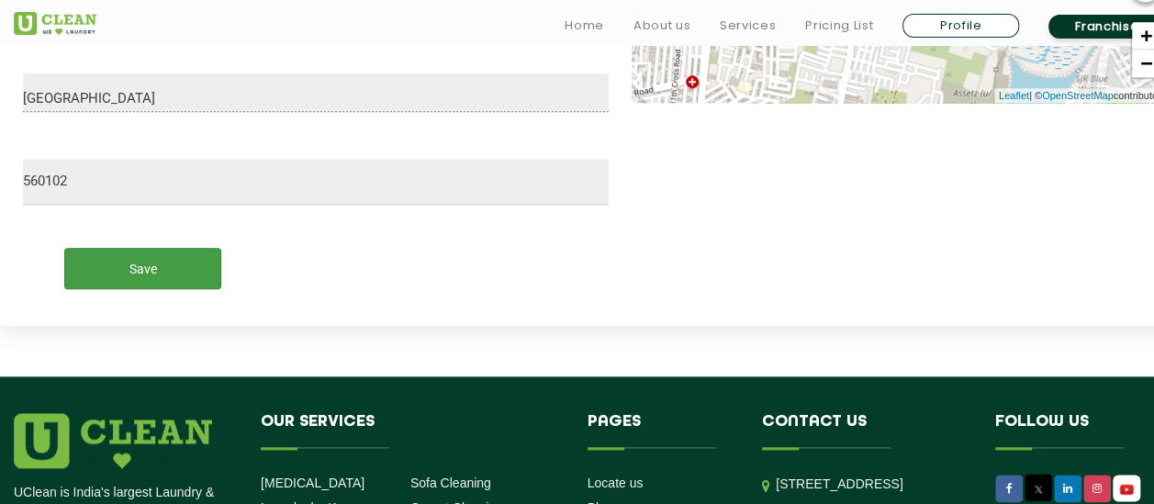
type input "sobha cinnamon and saffron flat no 4022 wing 4"
click at [108, 252] on input "Save" at bounding box center [142, 268] width 157 height 41
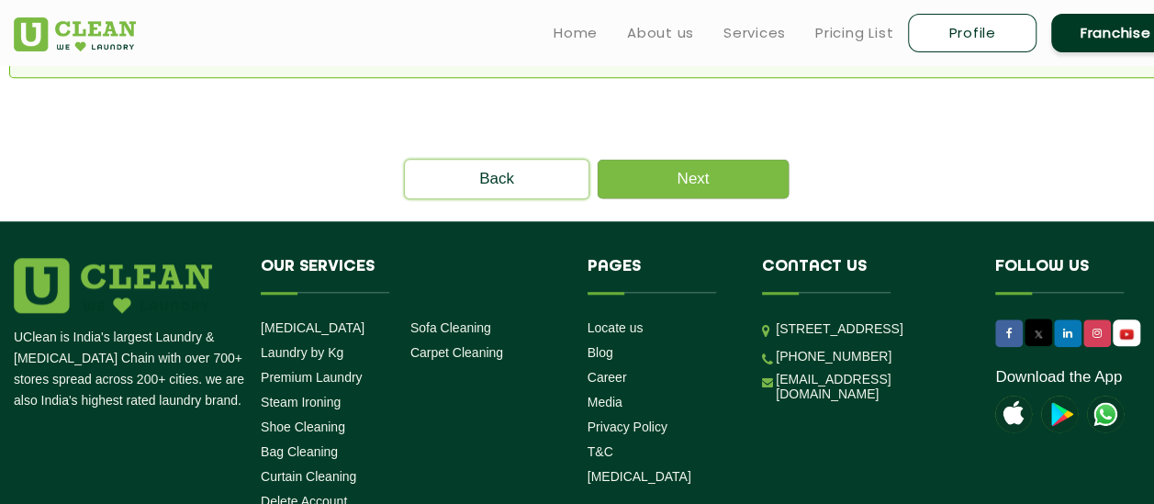
scroll to position [545, 0]
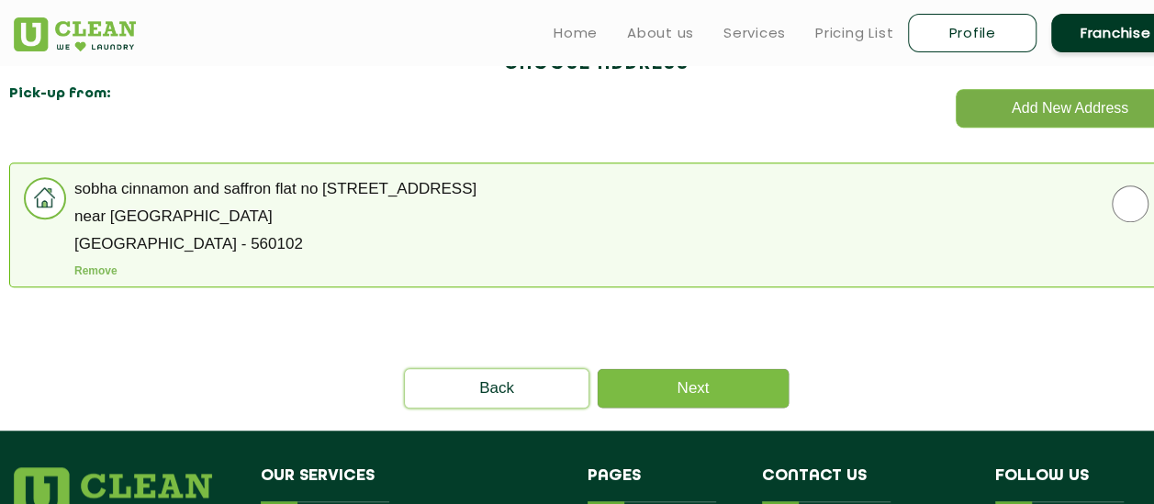
click at [1065, 118] on button "Add New Address" at bounding box center [1070, 108] width 229 height 39
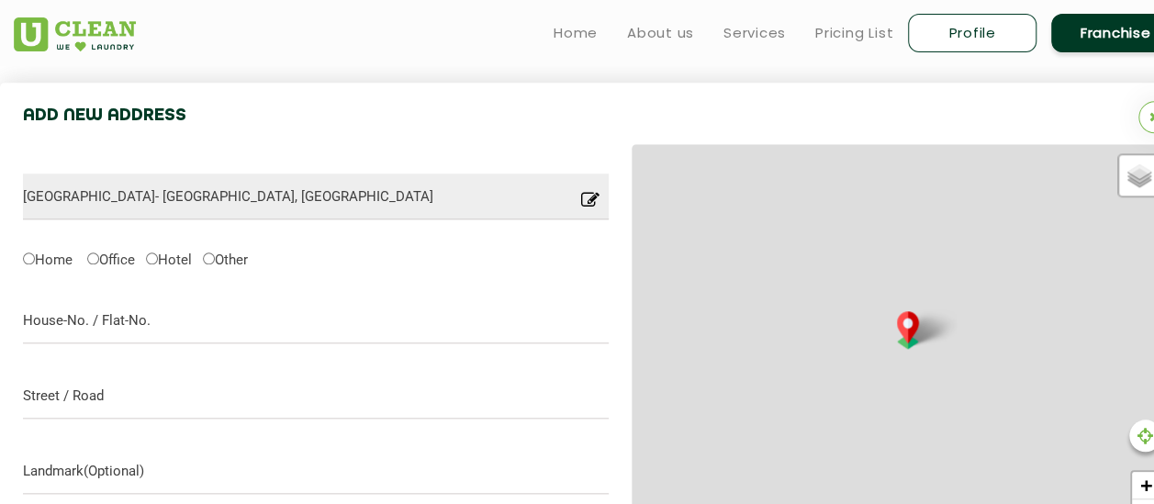
scroll to position [666, 0]
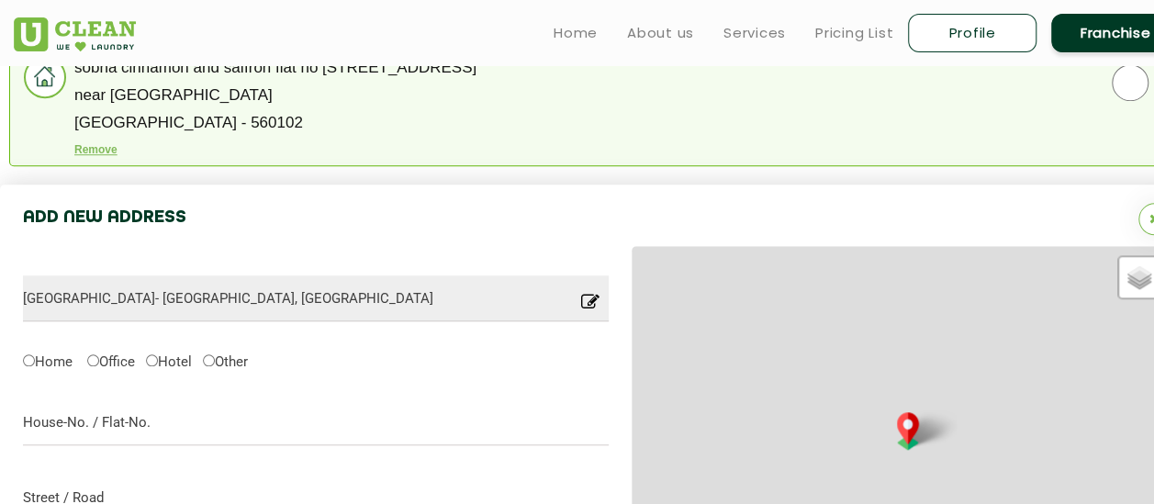
click at [110, 145] on button "Remove" at bounding box center [95, 149] width 43 height 13
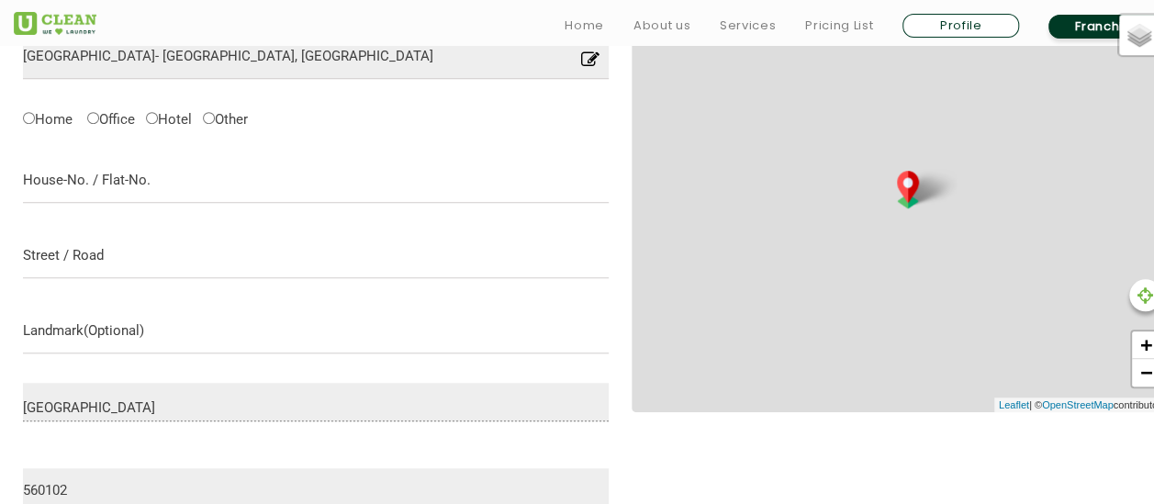
scroll to position [853, 0]
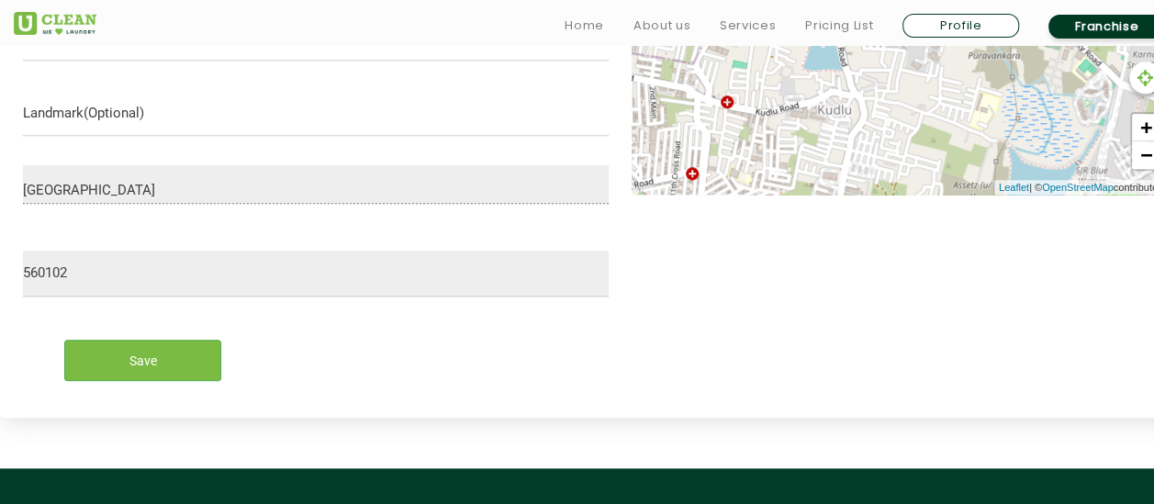
drag, startPoint x: 62, startPoint y: 266, endPoint x: 328, endPoint y: 233, distance: 267.4
click at [328, 233] on form "[GEOGRAPHIC_DATA]- [GEOGRAPHIC_DATA], [GEOGRAPHIC_DATA] Location you have enter…" at bounding box center [316, 90] width 586 height 609
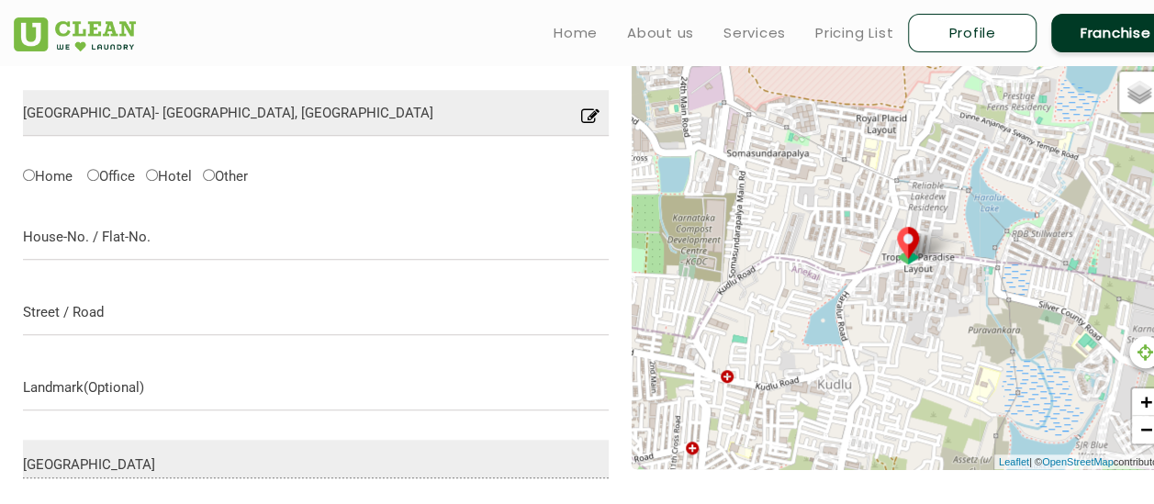
scroll to position [578, 0]
click at [39, 178] on label "Home" at bounding box center [48, 175] width 50 height 19
click at [35, 178] on input "Home" at bounding box center [29, 176] width 12 height 12
radio input "true"
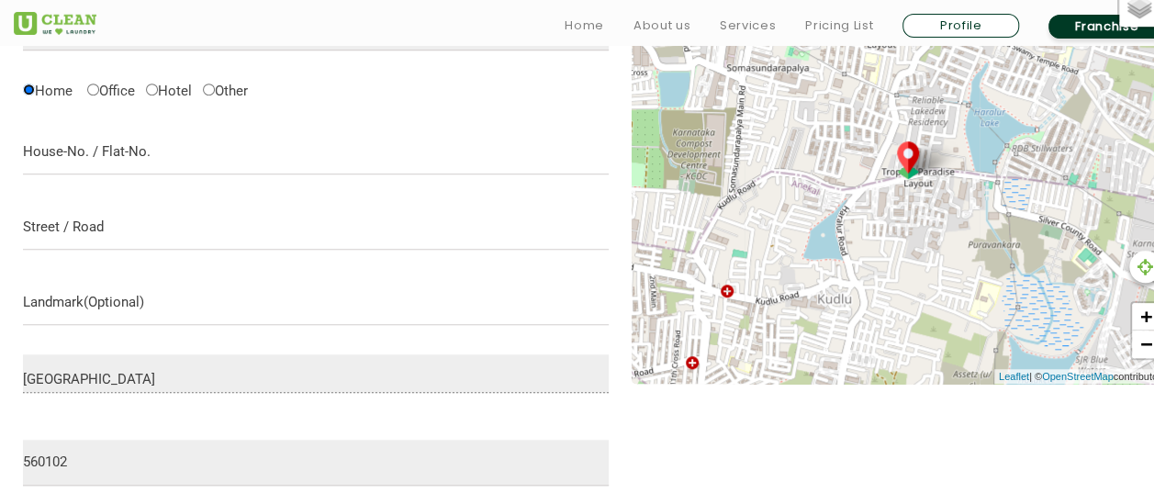
scroll to position [669, 0]
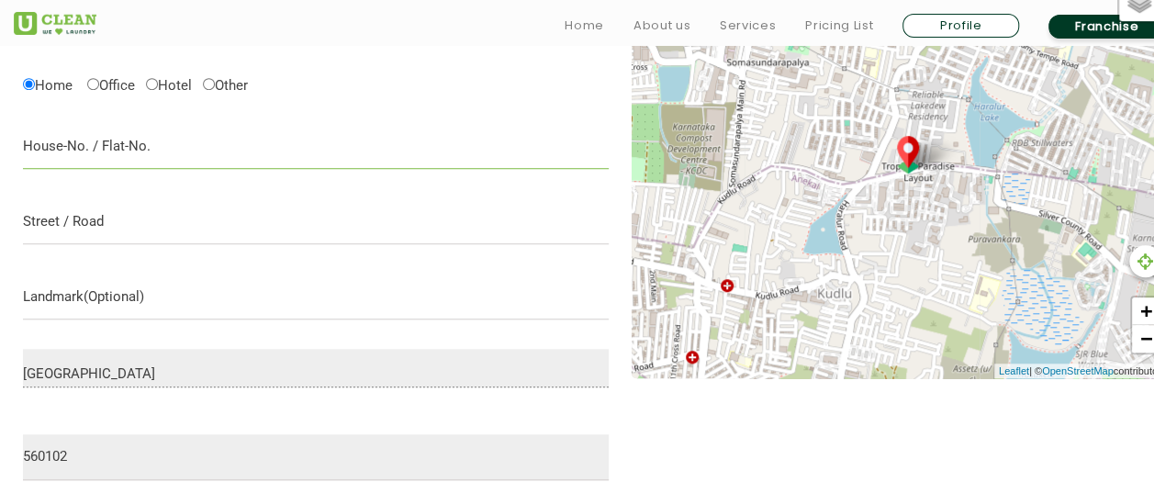
click at [73, 162] on input "text" at bounding box center [316, 146] width 586 height 46
type input "sobha cinnamon and saffron flat no 4022 wing 4"
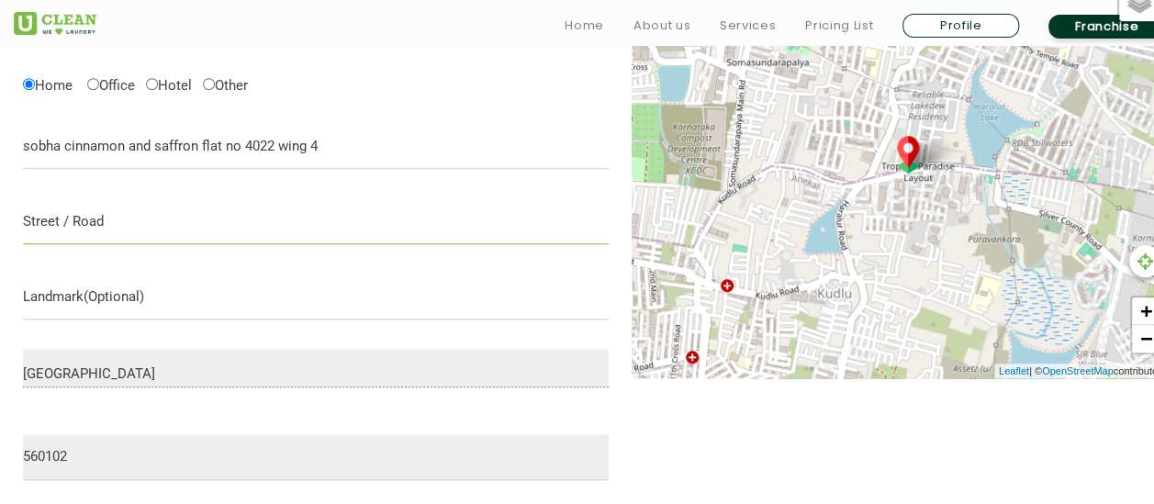
type input "harlur road"
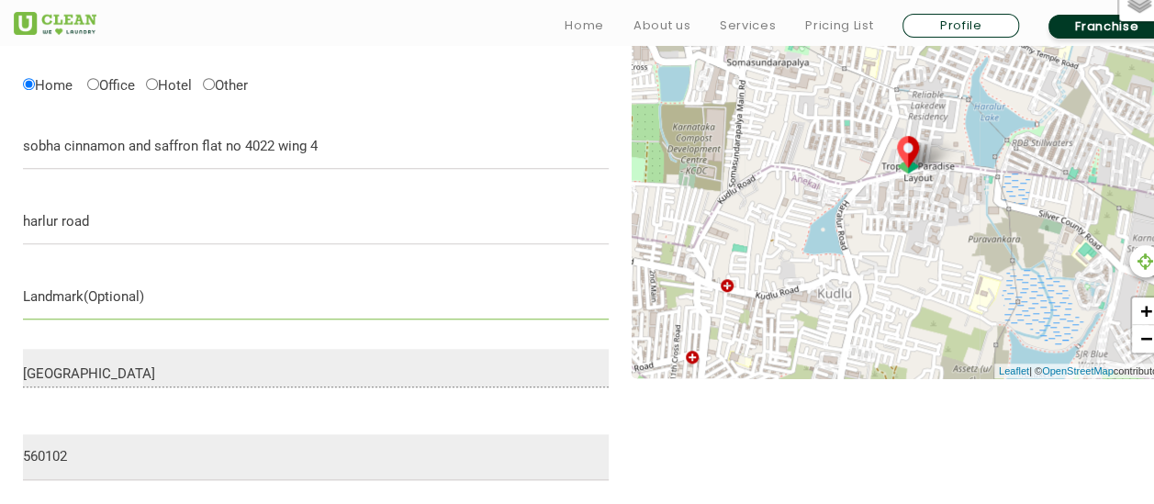
type input "near [GEOGRAPHIC_DATA]"
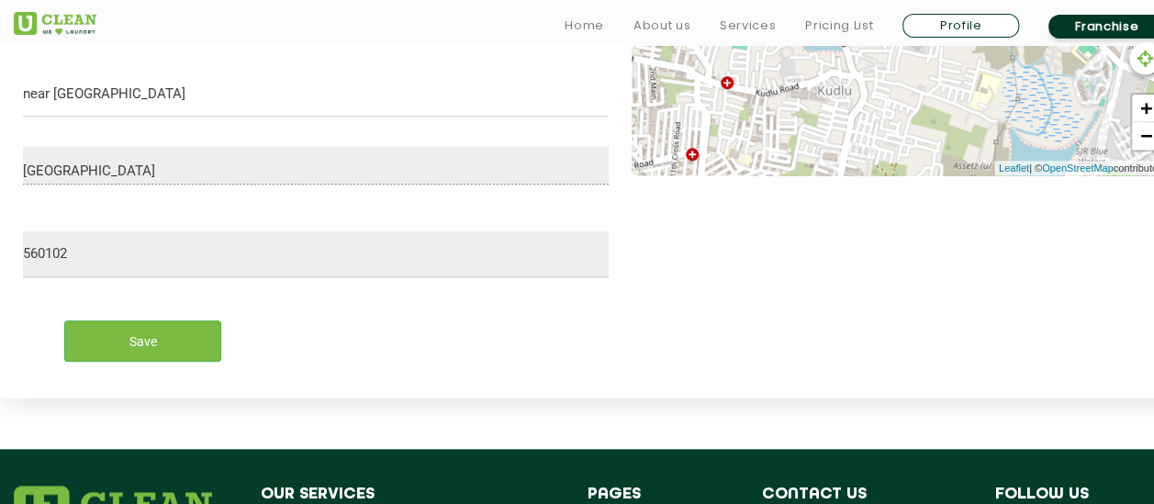
scroll to position [945, 0]
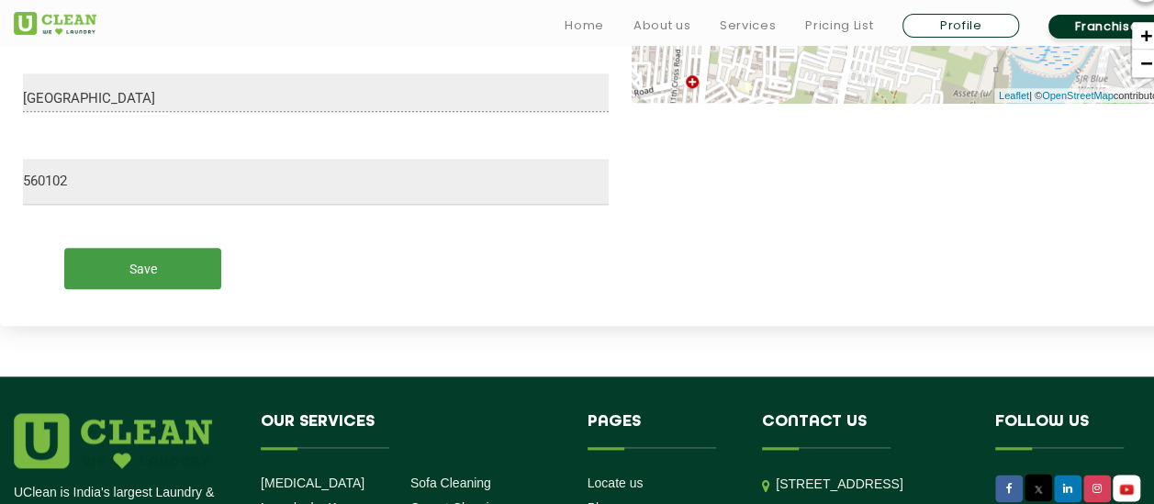
click at [167, 266] on input "Save" at bounding box center [142, 268] width 157 height 41
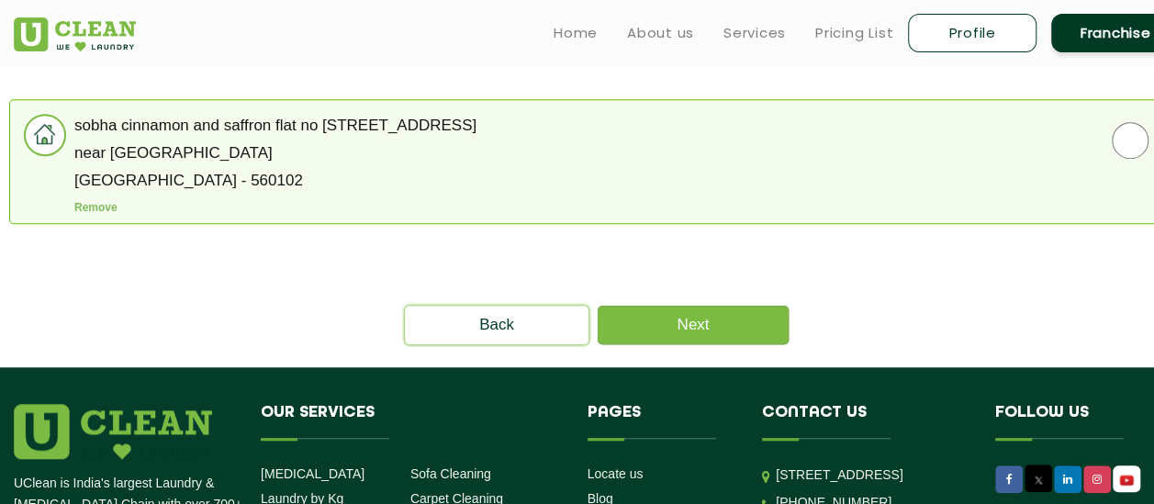
scroll to position [545, 0]
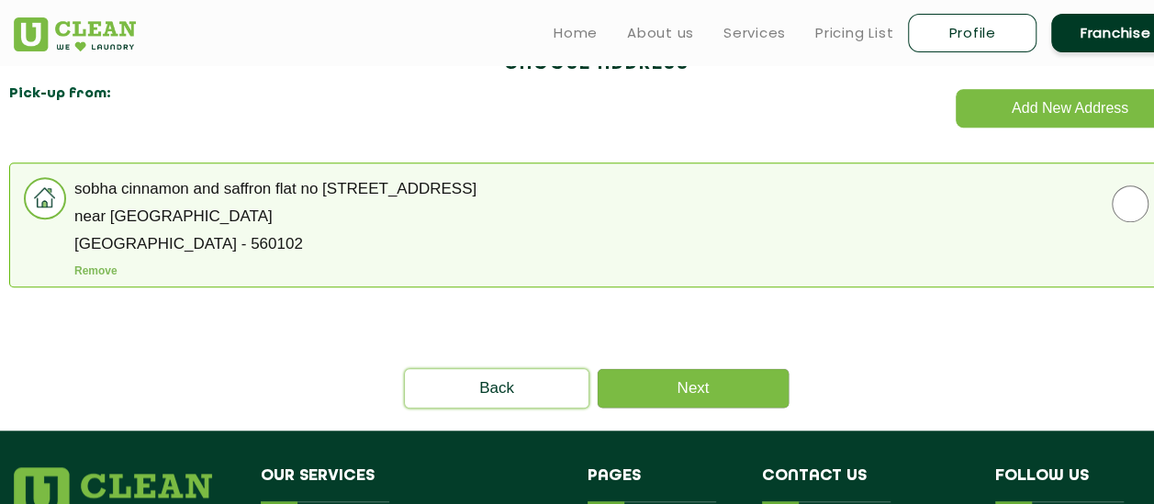
click at [700, 378] on link "Next" at bounding box center [693, 388] width 191 height 39
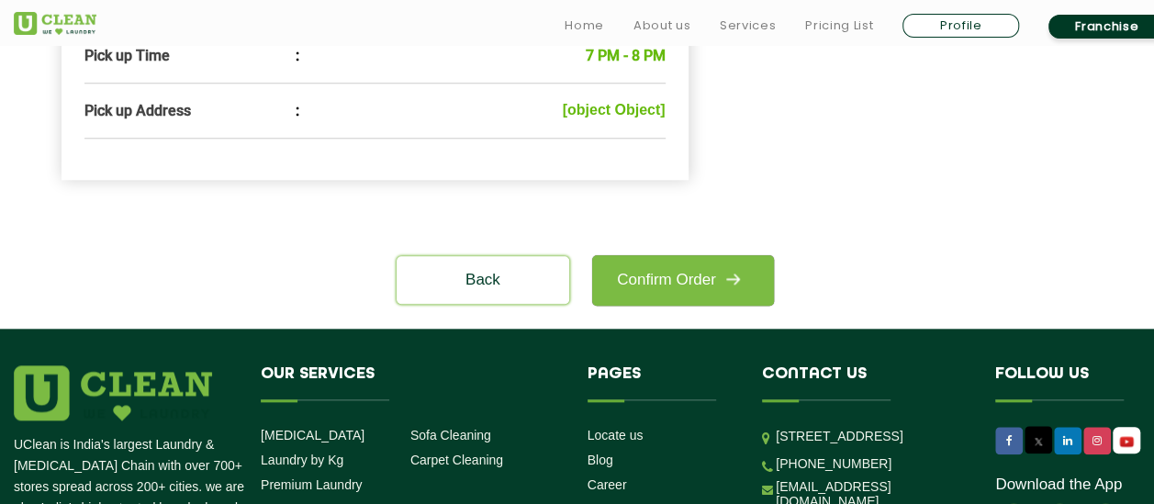
scroll to position [826, 0]
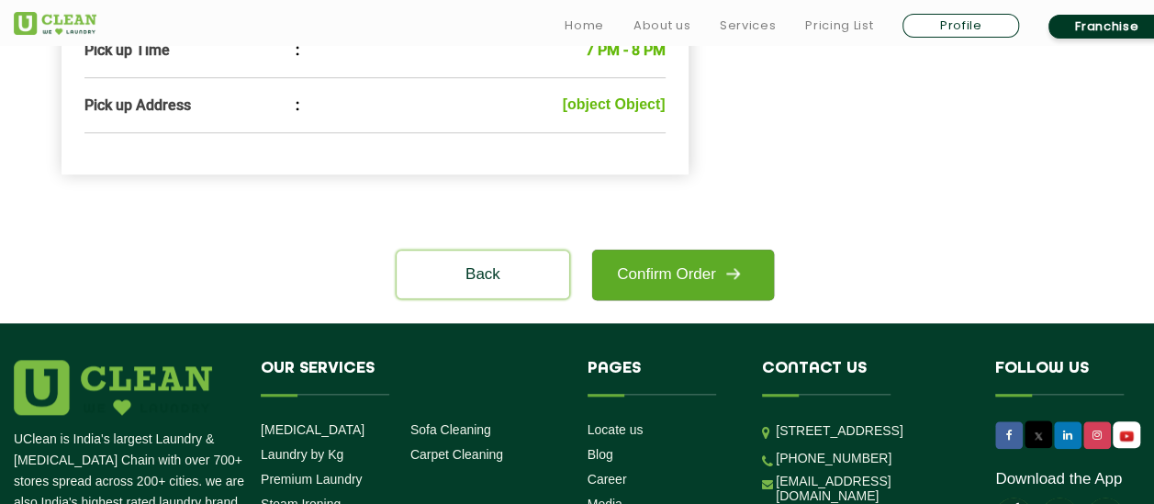
click at [687, 278] on link "Confirm Order" at bounding box center [683, 275] width 182 height 51
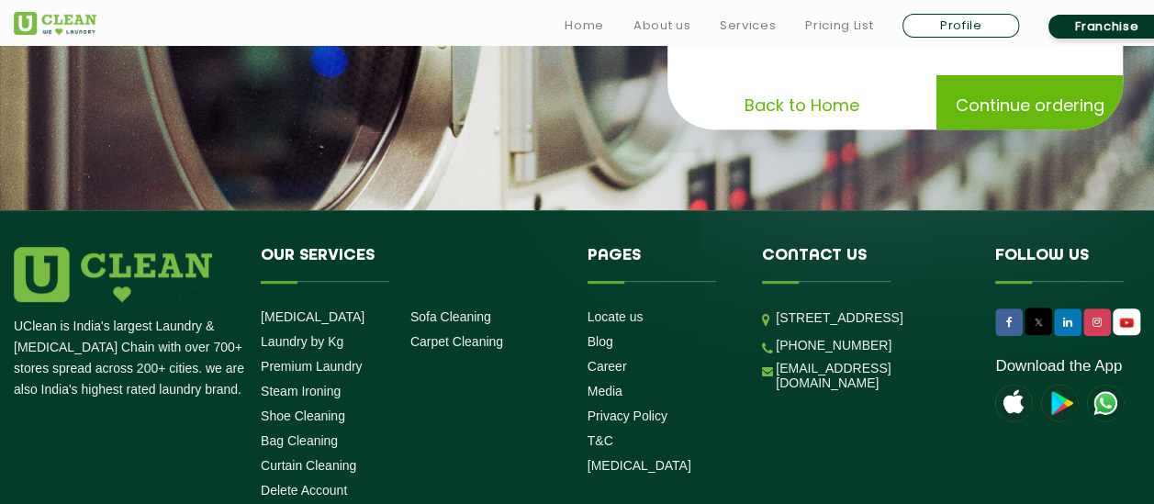
scroll to position [367, 0]
